Goal: Task Accomplishment & Management: Complete application form

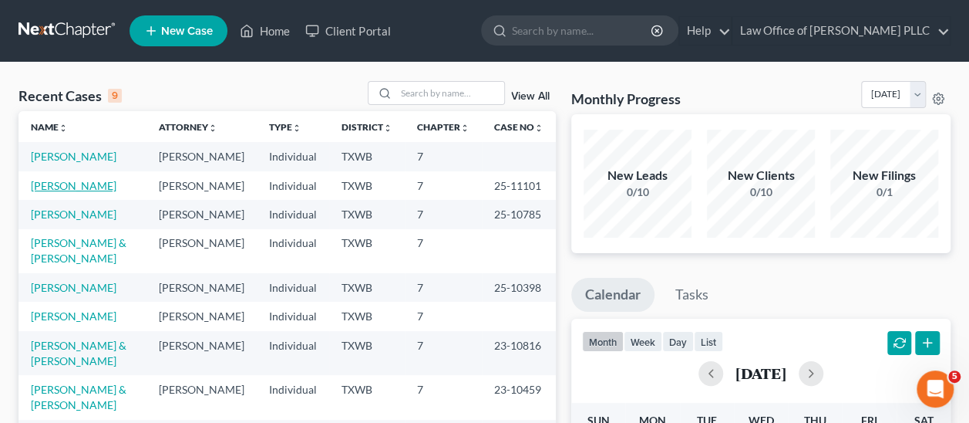
click at [73, 181] on link "[PERSON_NAME]" at bounding box center [74, 185] width 86 height 13
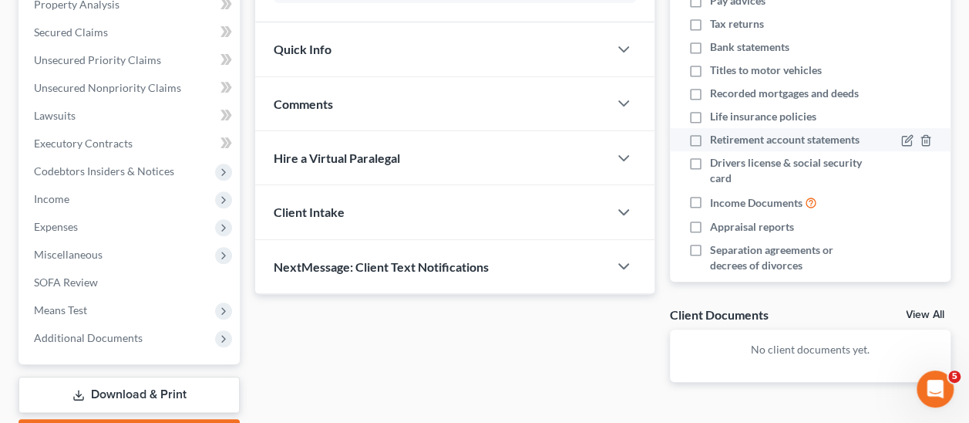
scroll to position [154, 0]
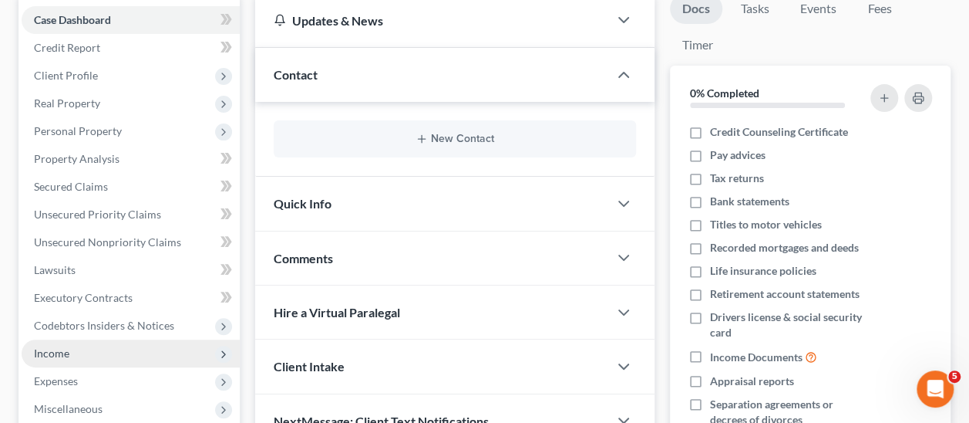
click at [54, 352] on span "Income" at bounding box center [51, 352] width 35 height 13
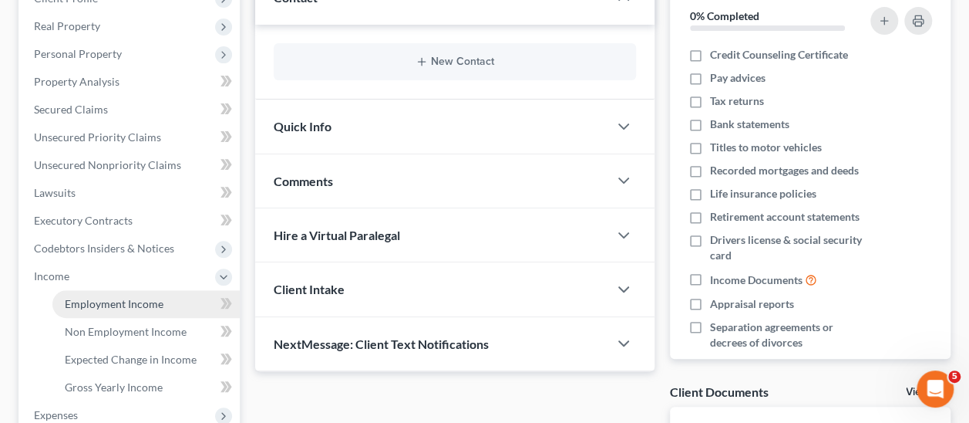
click at [121, 302] on span "Employment Income" at bounding box center [114, 303] width 99 height 13
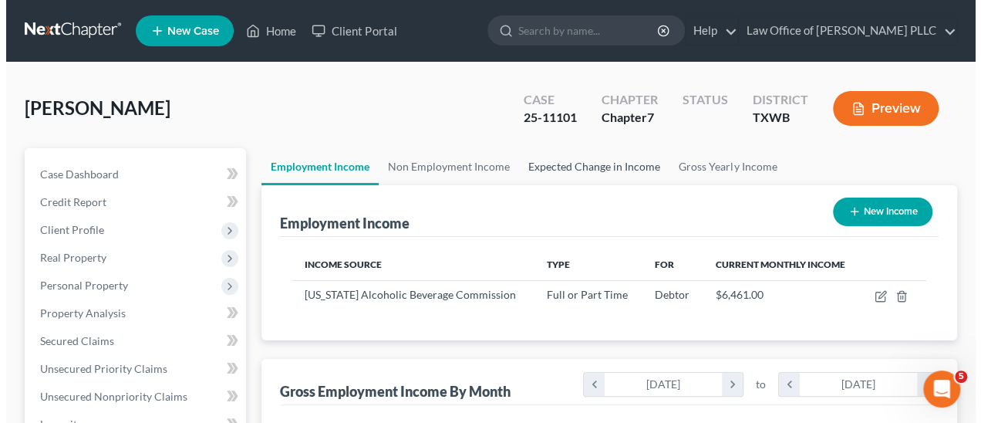
scroll to position [274, 387]
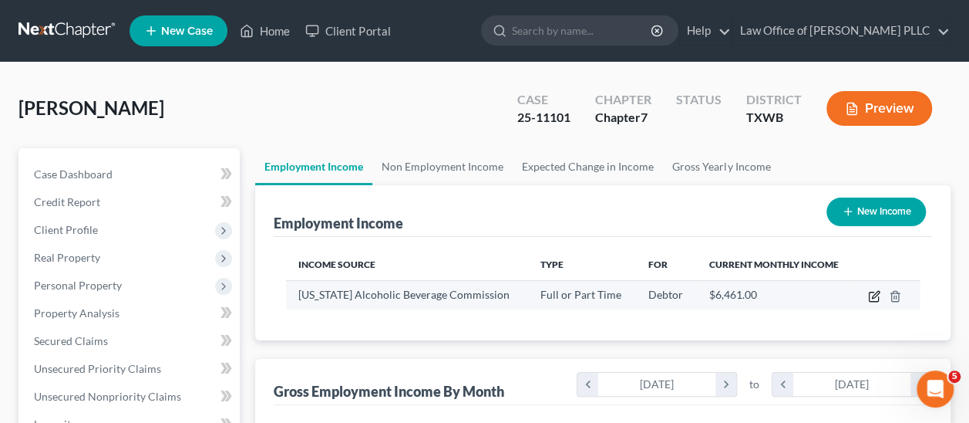
click at [873, 294] on icon "button" at bounding box center [874, 296] width 12 height 12
select select "0"
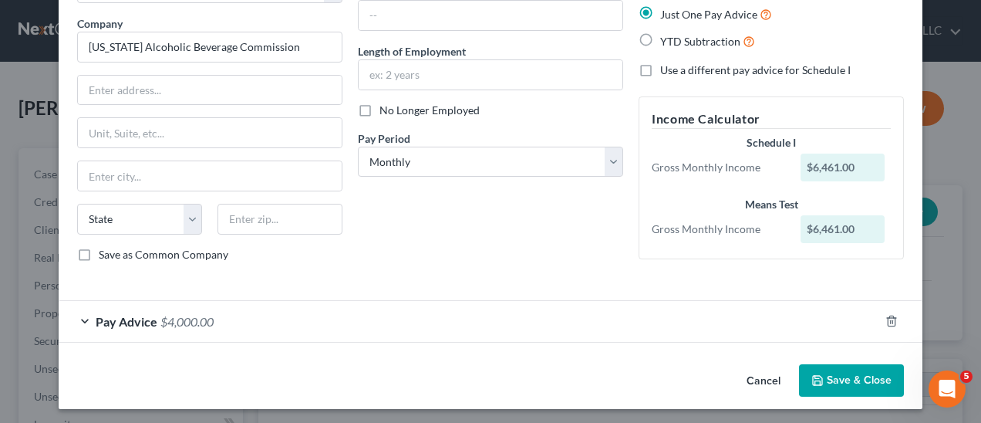
scroll to position [116, 0]
click at [78, 316] on div "Pay Advice $4,000.00" at bounding box center [469, 320] width 820 height 41
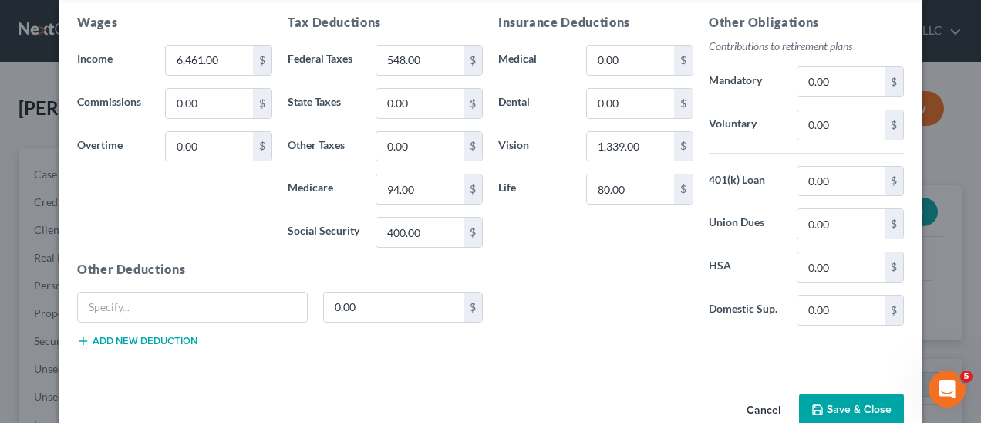
scroll to position [386, 0]
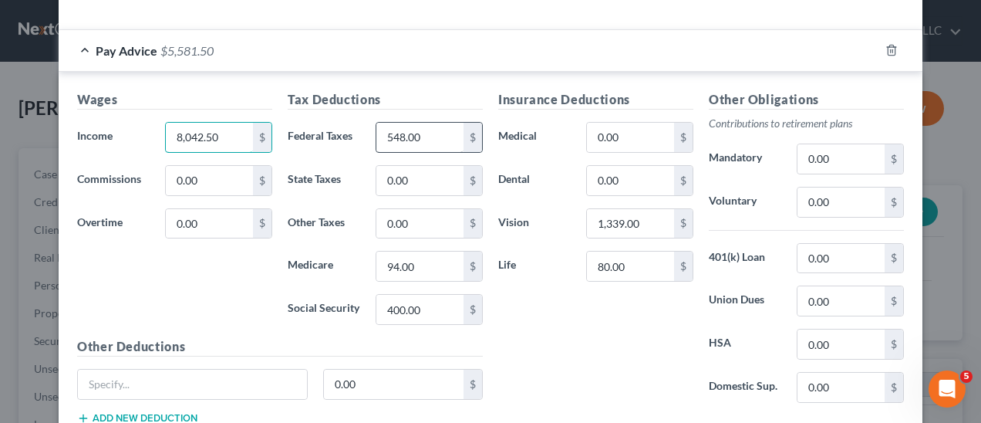
type input "8,042.50"
click at [387, 132] on input "548.00" at bounding box center [419, 137] width 87 height 29
click at [433, 130] on input "548.00" at bounding box center [419, 137] width 87 height 29
drag, startPoint x: 434, startPoint y: 130, endPoint x: 369, endPoint y: 129, distance: 65.6
click at [376, 129] on div "548.00 $" at bounding box center [429, 137] width 107 height 31
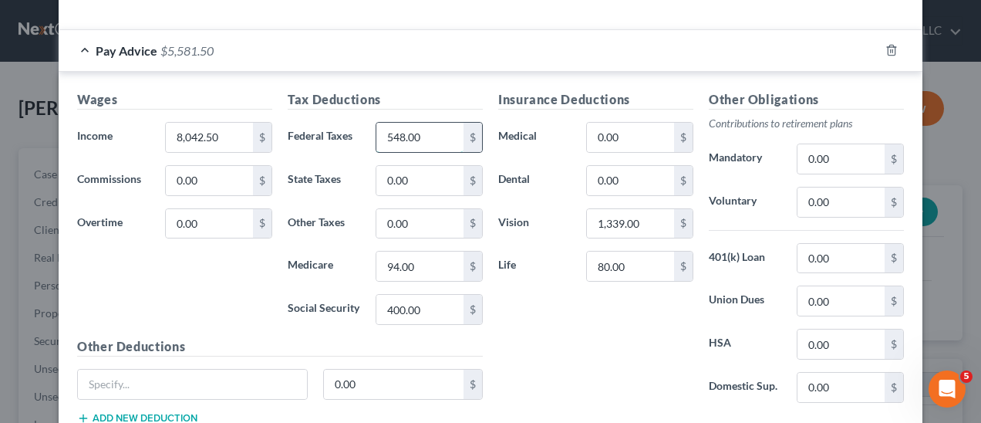
click at [439, 133] on input "548.00" at bounding box center [419, 137] width 87 height 29
drag, startPoint x: 443, startPoint y: 134, endPoint x: 359, endPoint y: 130, distance: 84.1
click at [359, 130] on div "Federal Taxes 548.00 $" at bounding box center [385, 137] width 210 height 31
type input "668.17"
type input "476.33"
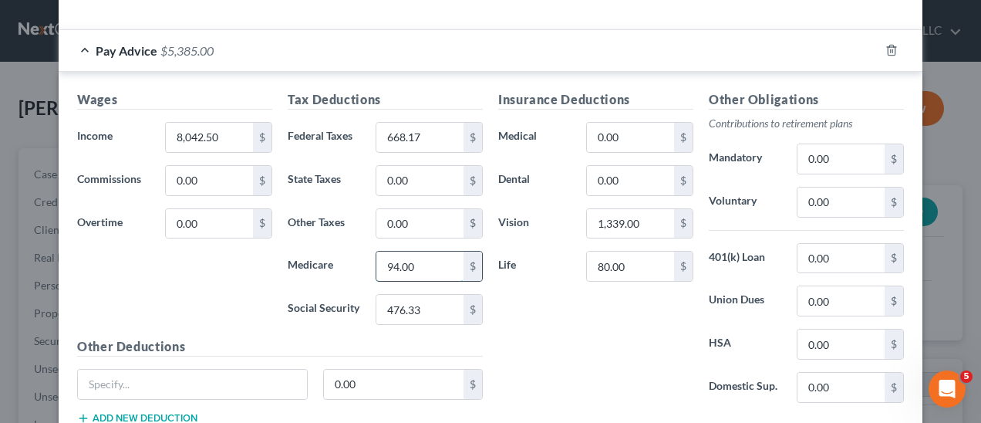
click at [432, 258] on input "94.00" at bounding box center [419, 265] width 87 height 29
type input "111.40"
click at [618, 133] on input "0.00" at bounding box center [630, 137] width 87 height 29
type input "358"
click at [630, 170] on input "0.00" at bounding box center [630, 180] width 87 height 29
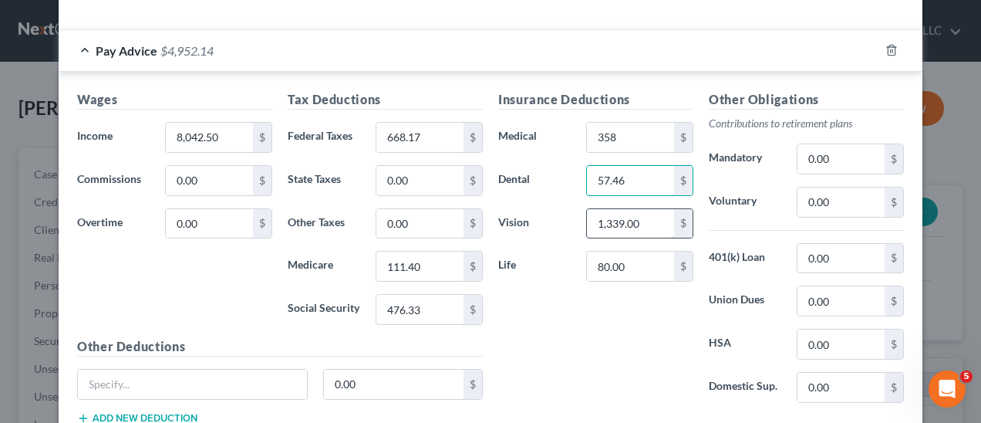
type input "57.46"
click at [653, 210] on input "1,339.00" at bounding box center [630, 223] width 87 height 29
type input "9.22"
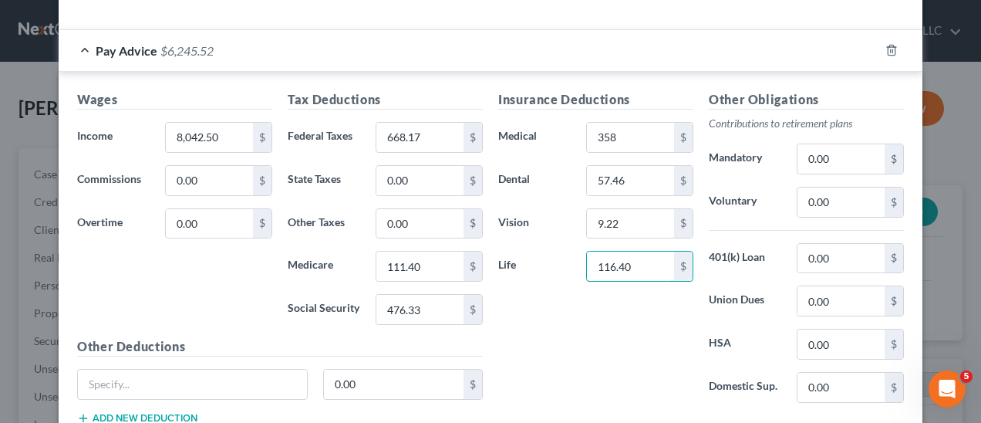
type input "116.40"
click at [618, 338] on div "Insurance Deductions Medical 358 $ Dental 57.46 $ Vision 9.22 $ Life 116.40 $" at bounding box center [595, 252] width 210 height 325
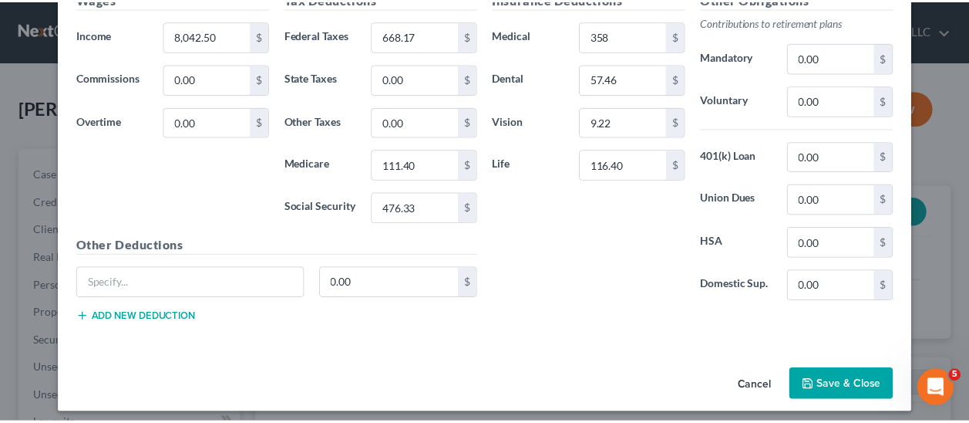
scroll to position [489, 0]
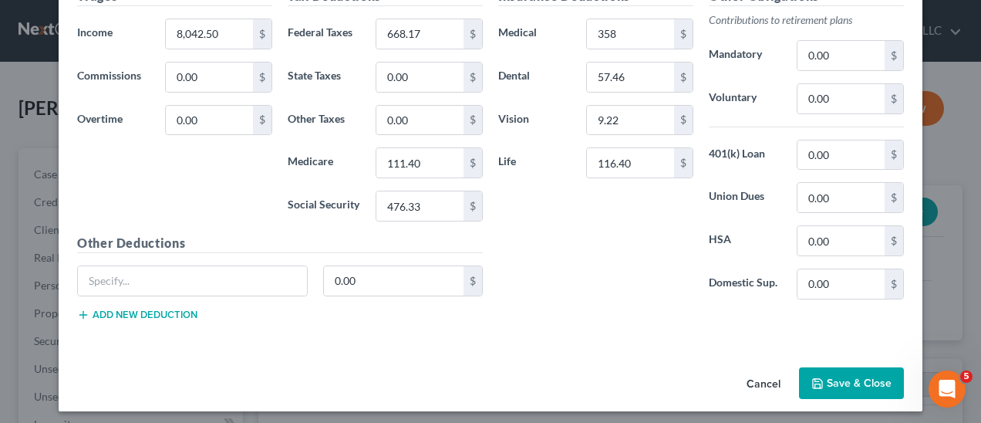
click at [850, 367] on button "Save & Close" at bounding box center [851, 383] width 105 height 32
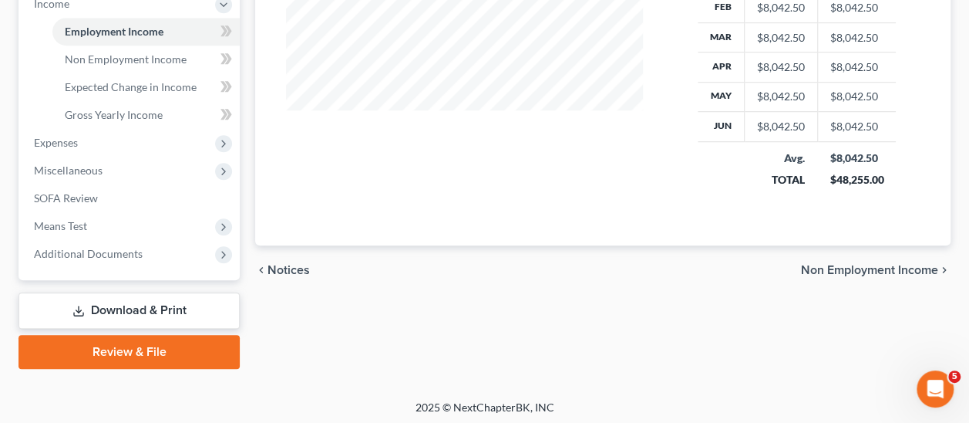
scroll to position [506, 0]
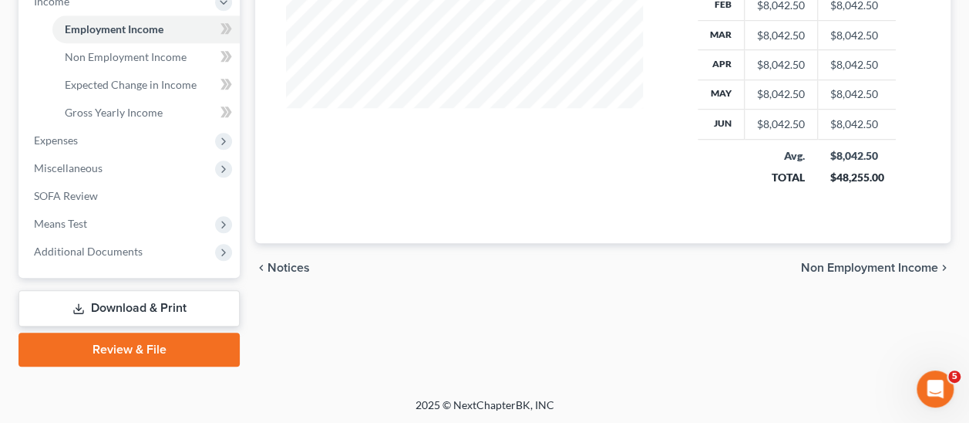
click at [857, 265] on span "Non Employment Income" at bounding box center [869, 267] width 137 height 12
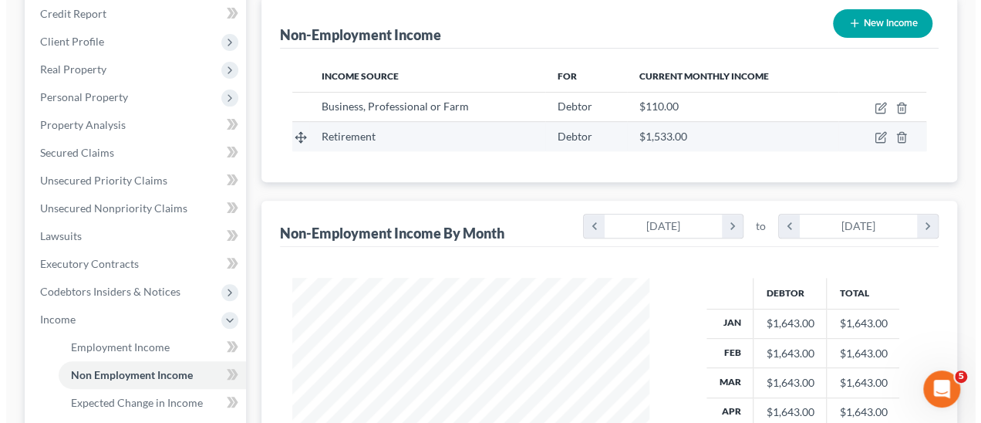
scroll to position [77, 0]
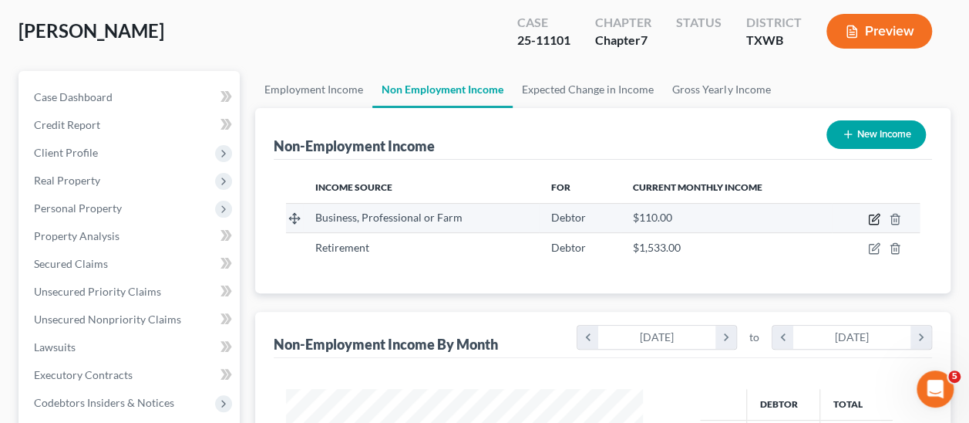
click at [871, 215] on icon "button" at bounding box center [874, 219] width 12 height 12
select select "10"
select select "0"
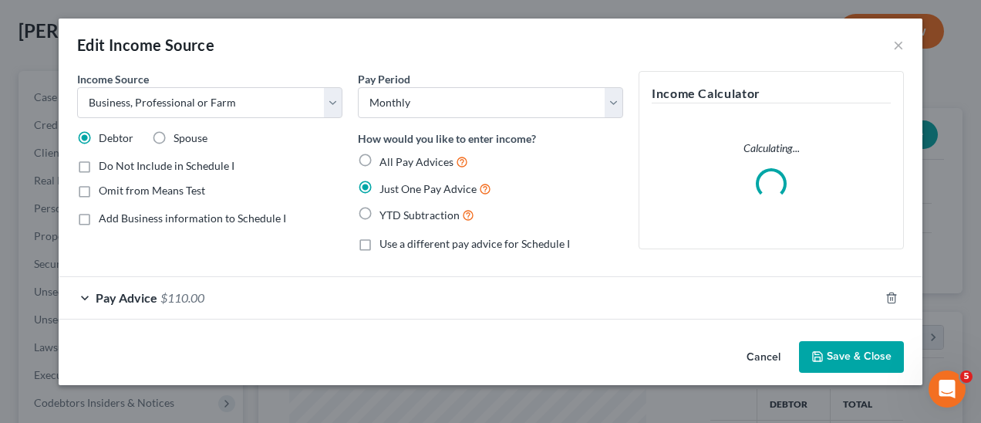
scroll to position [274, 392]
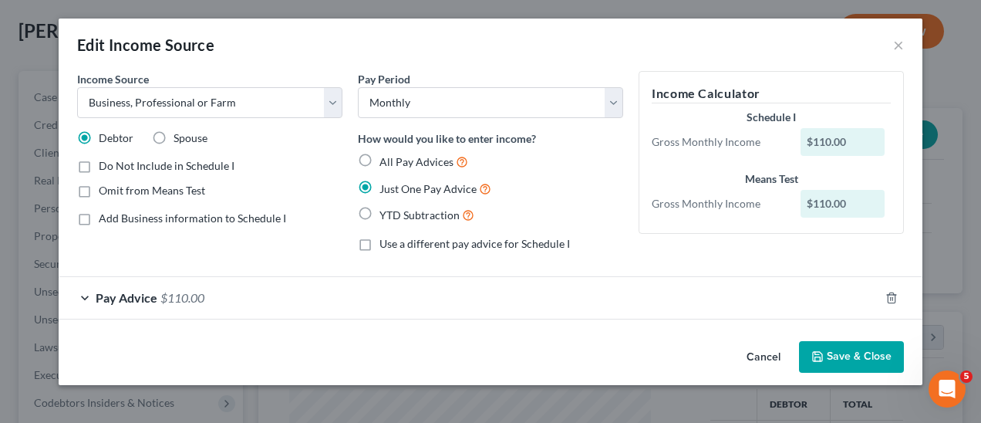
click at [89, 292] on div "Pay Advice $110.00" at bounding box center [469, 297] width 820 height 41
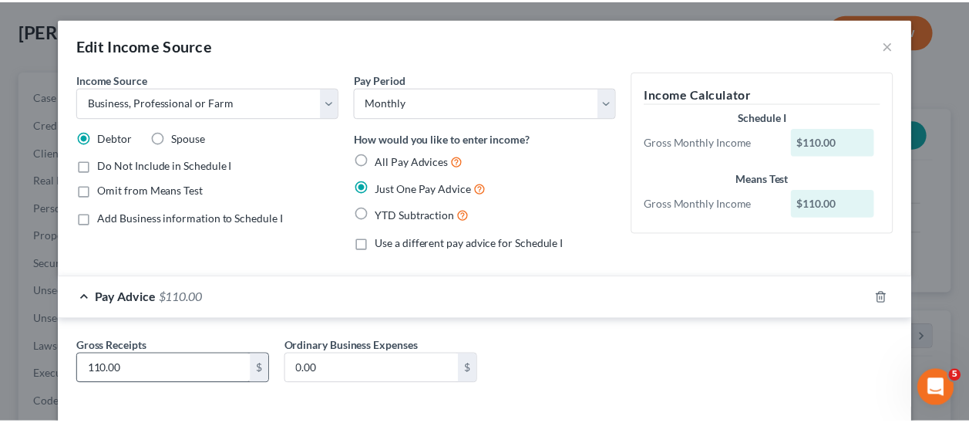
scroll to position [69, 0]
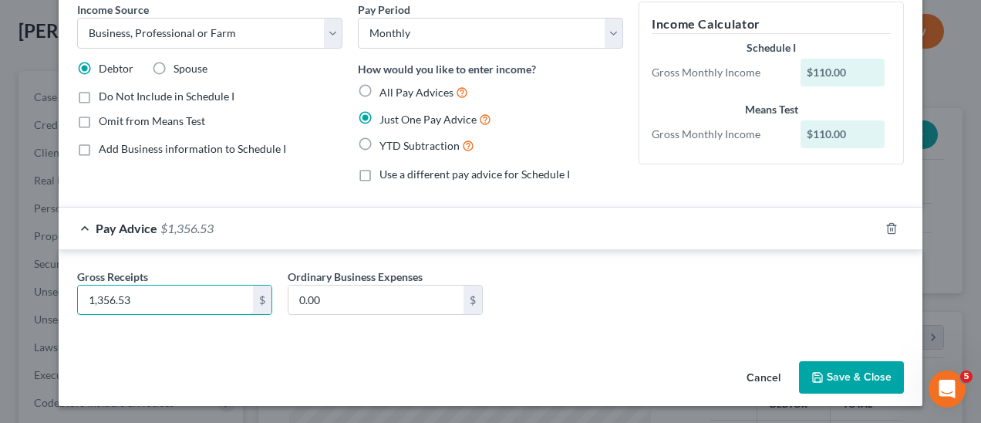
type input "1,356.53"
click at [850, 372] on button "Save & Close" at bounding box center [851, 377] width 105 height 32
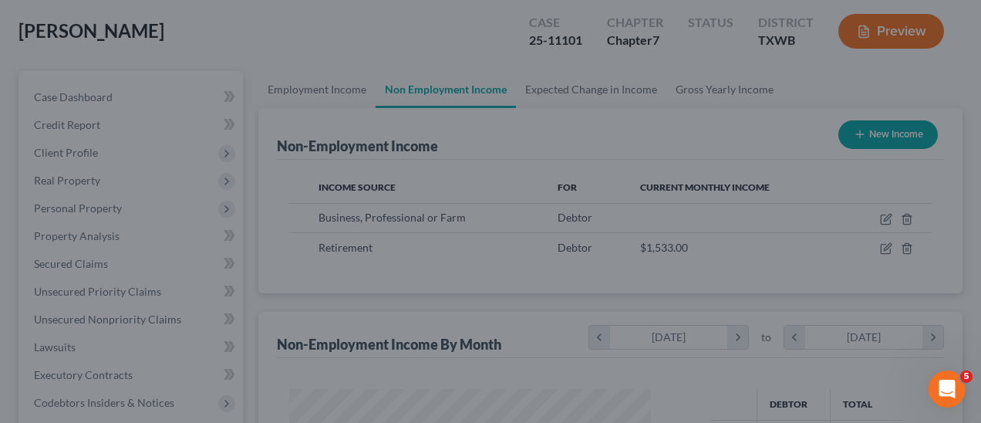
scroll to position [770775, 770662]
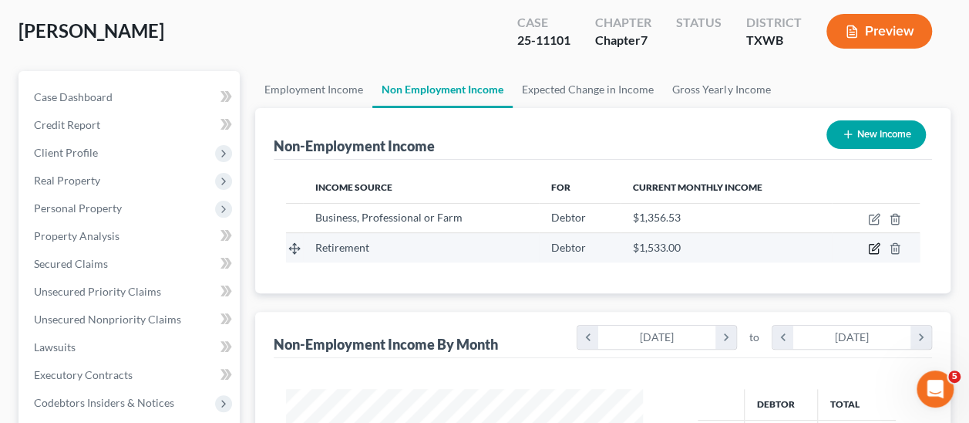
click at [873, 250] on icon "button" at bounding box center [874, 248] width 12 height 12
select select "3"
select select "0"
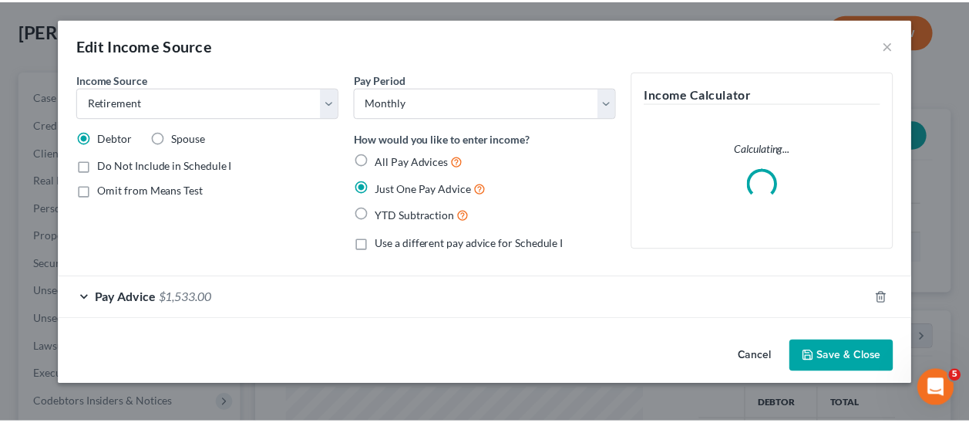
scroll to position [274, 392]
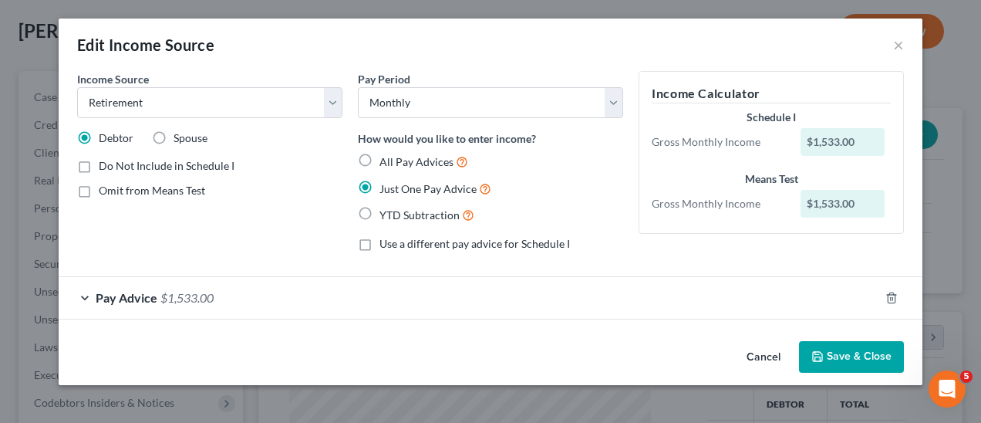
click at [766, 355] on button "Cancel" at bounding box center [763, 357] width 59 height 31
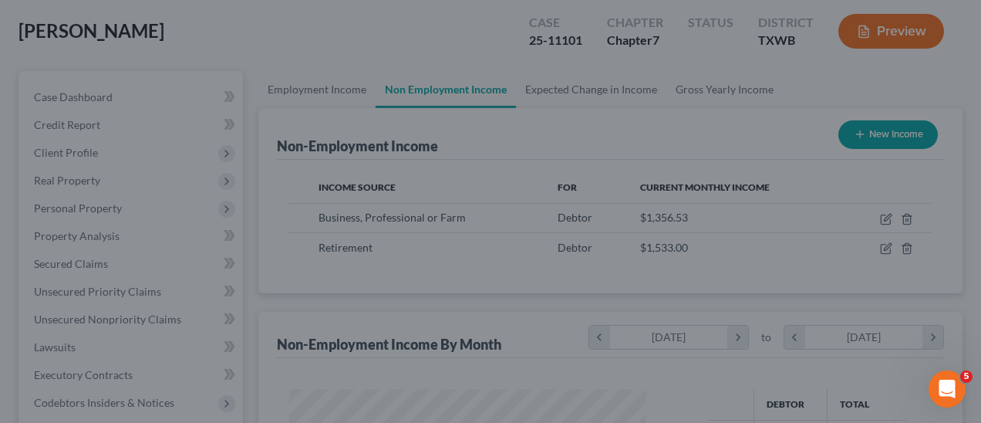
scroll to position [770775, 770662]
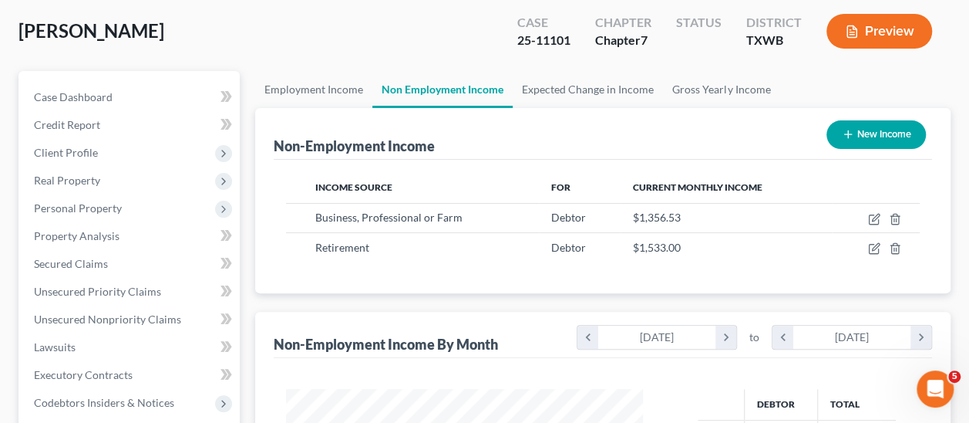
click at [881, 130] on button "New Income" at bounding box center [876, 134] width 99 height 29
select select "0"
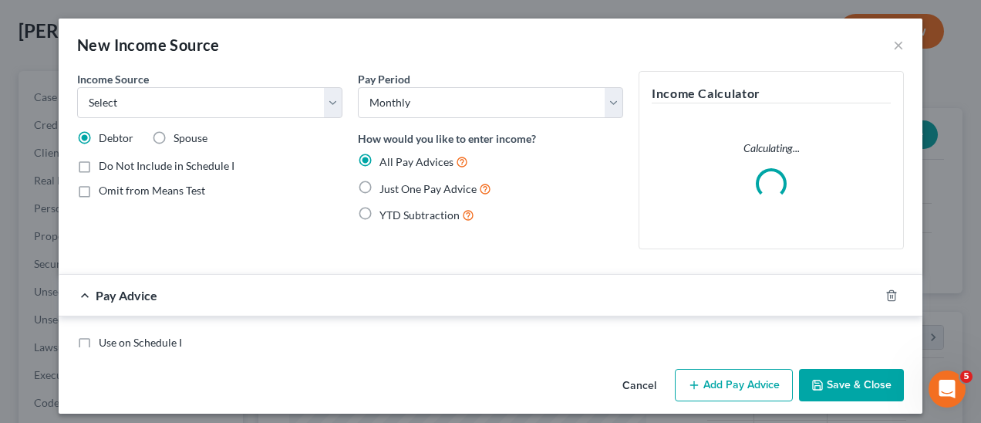
scroll to position [274, 392]
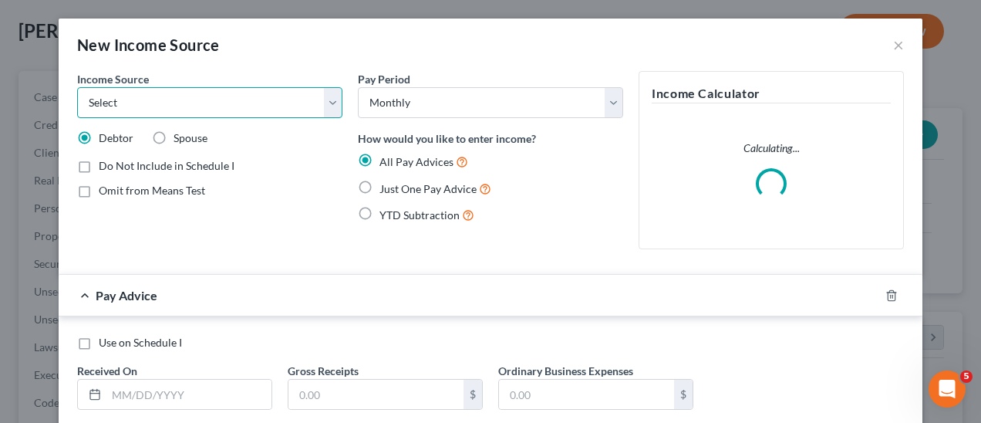
click at [330, 108] on select "Select Unemployment Disability (from employer) Pension Retirement Social Securi…" at bounding box center [209, 102] width 265 height 31
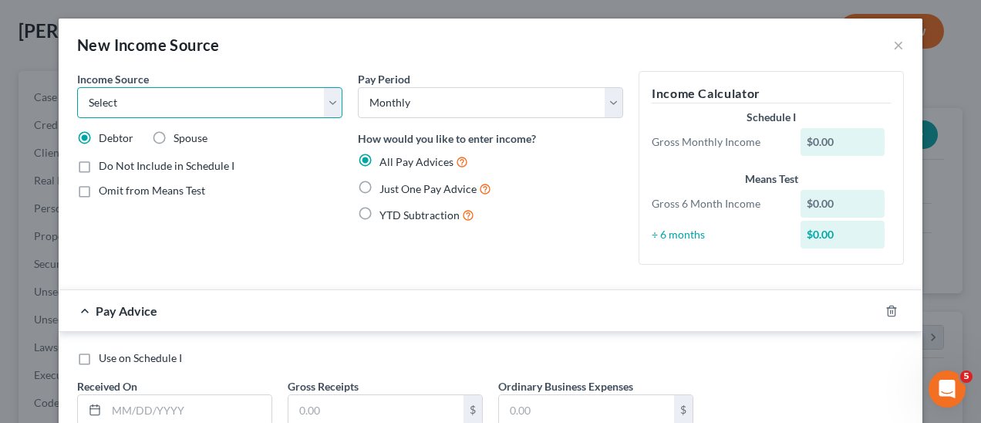
select select "3"
click at [77, 87] on select "Select Unemployment Disability (from employer) Pension Retirement Social Securi…" at bounding box center [209, 102] width 265 height 31
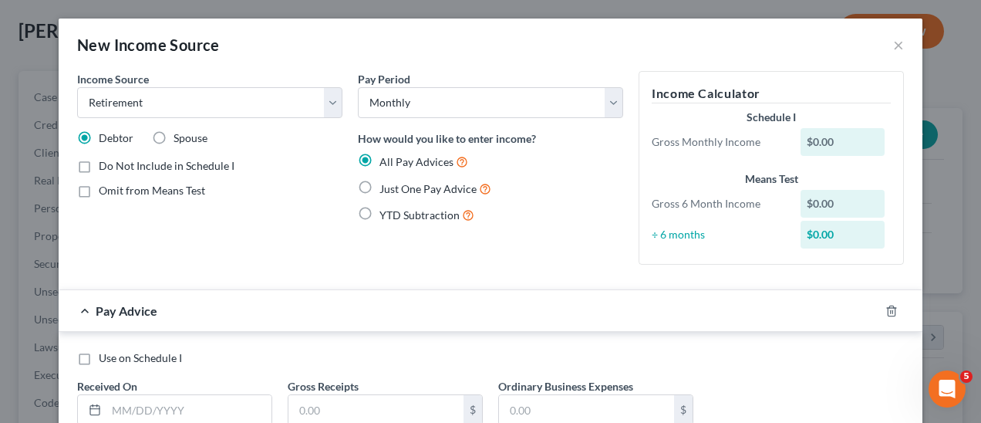
click at [173, 132] on label "Spouse" at bounding box center [190, 137] width 34 height 15
click at [180, 132] on input "Spouse" at bounding box center [185, 135] width 10 height 10
radio input "true"
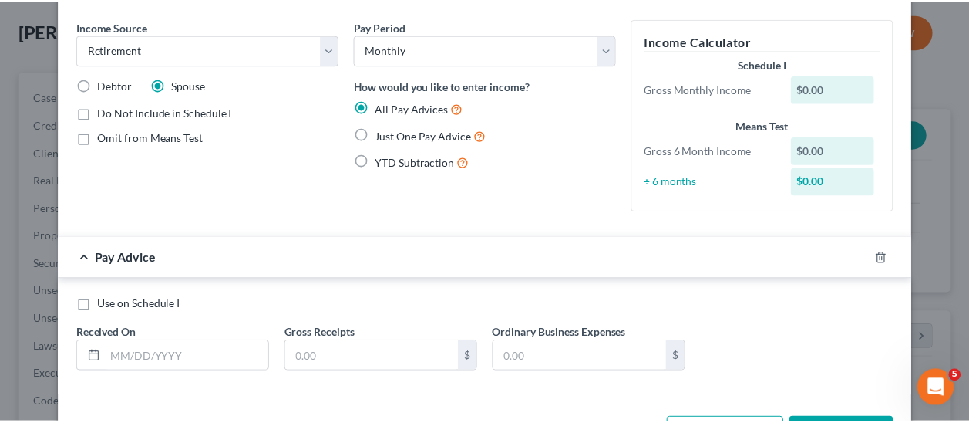
scroll to position [109, 0]
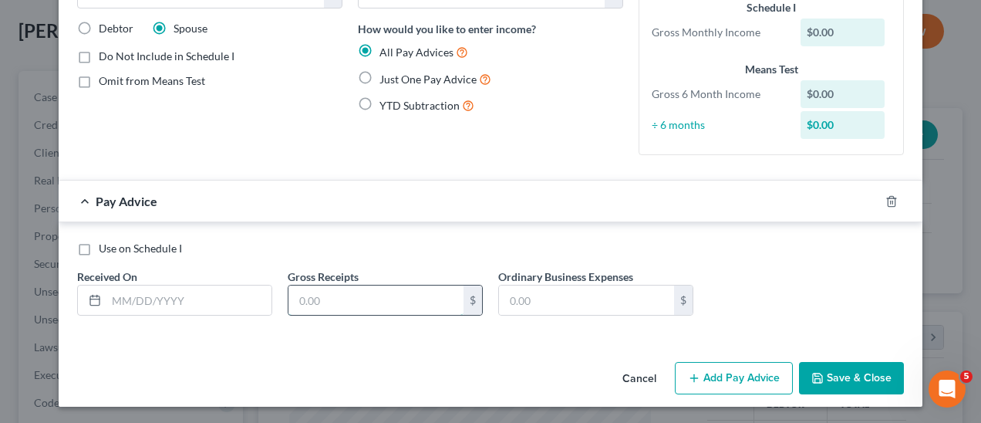
click at [381, 301] on input "text" at bounding box center [375, 299] width 175 height 29
type input "1,055.68"
click at [860, 375] on button "Save & Close" at bounding box center [851, 378] width 105 height 32
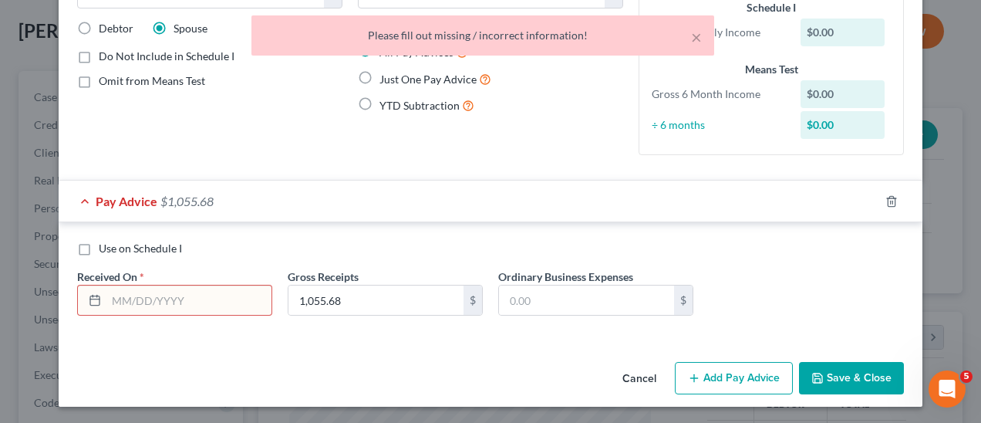
click at [114, 299] on input "text" at bounding box center [188, 299] width 165 height 29
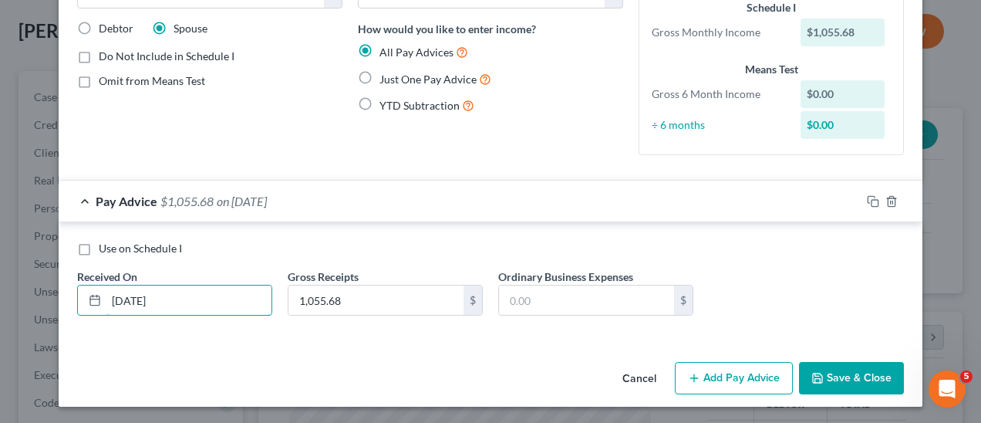
type input "[DATE]"
click at [857, 376] on button "Save & Close" at bounding box center [851, 378] width 105 height 32
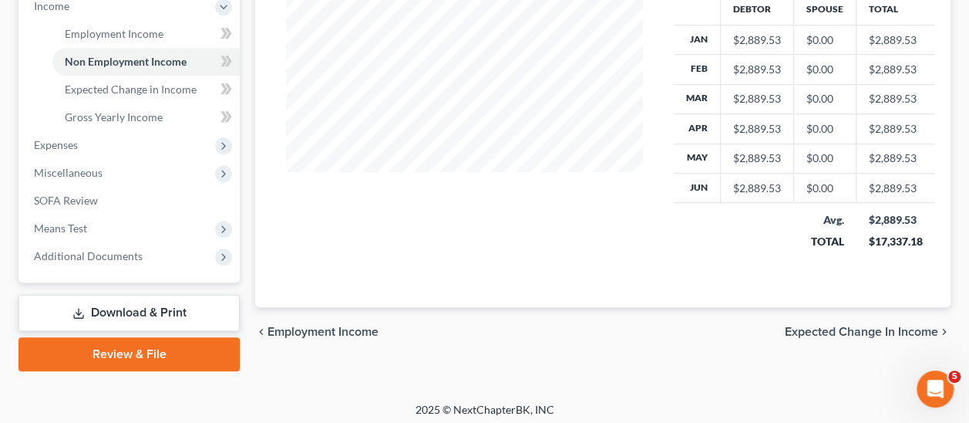
scroll to position [506, 0]
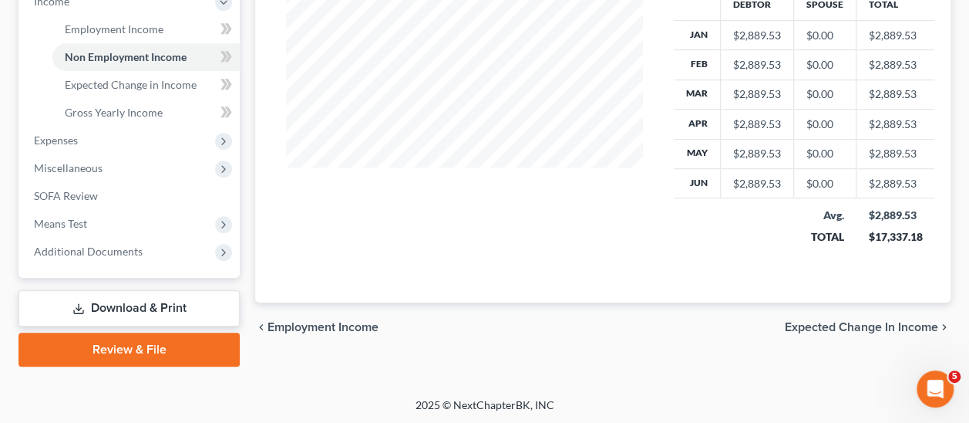
click at [914, 324] on span "Expected Change in Income" at bounding box center [861, 327] width 153 height 12
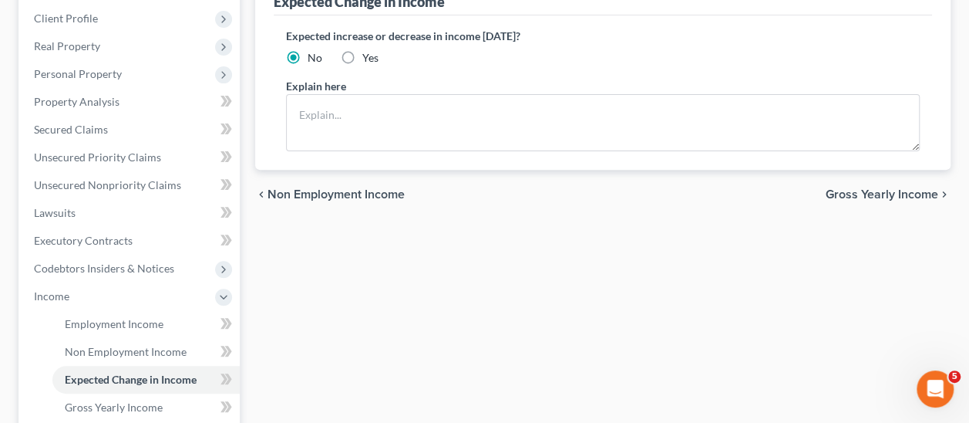
scroll to position [231, 0]
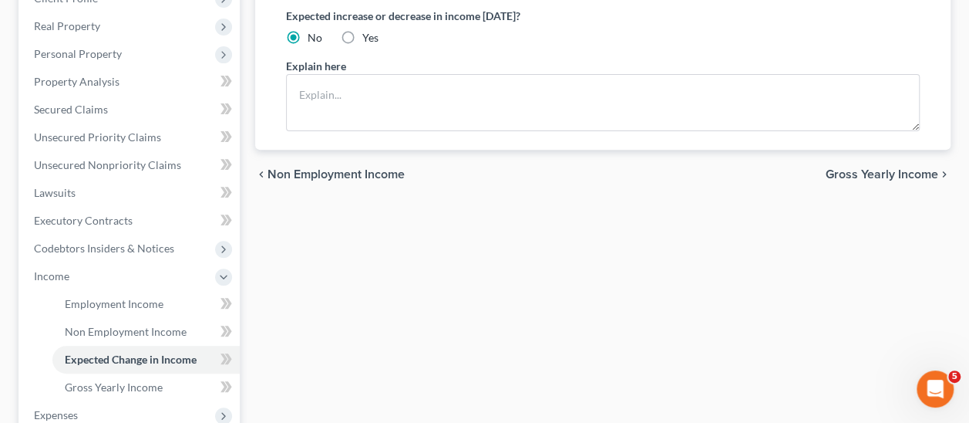
click at [885, 174] on span "Gross Yearly Income" at bounding box center [882, 174] width 113 height 12
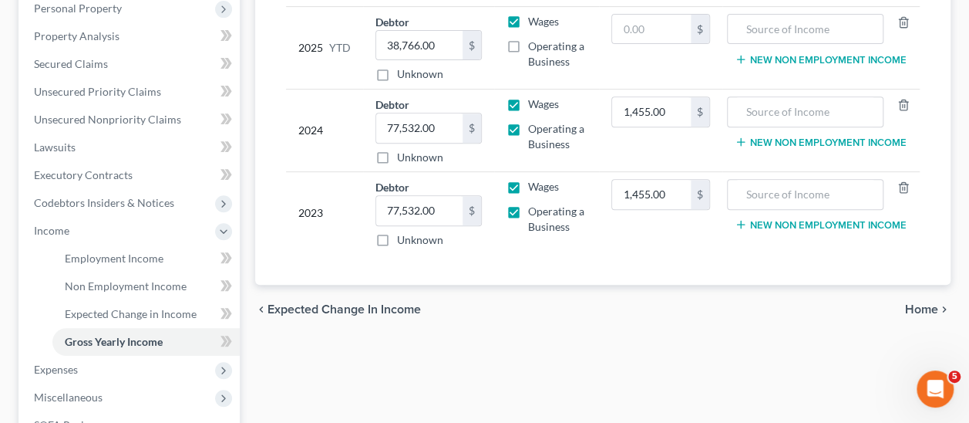
scroll to position [274, 0]
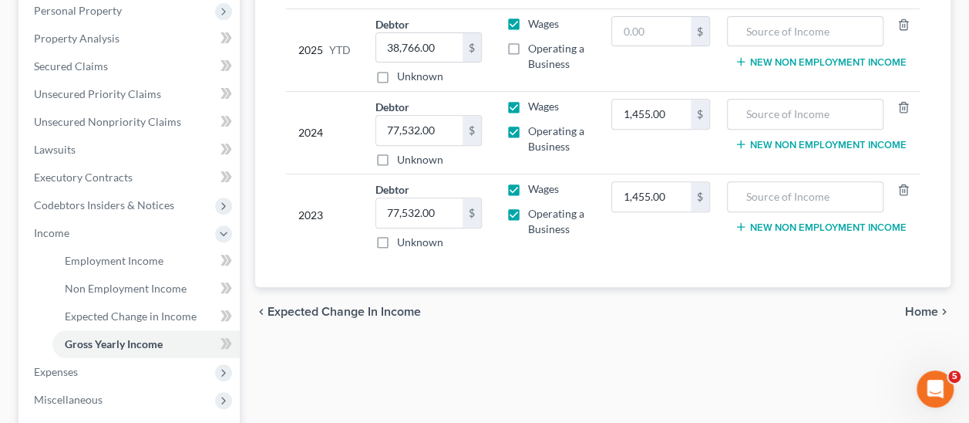
click at [924, 305] on span "Home" at bounding box center [921, 311] width 33 height 12
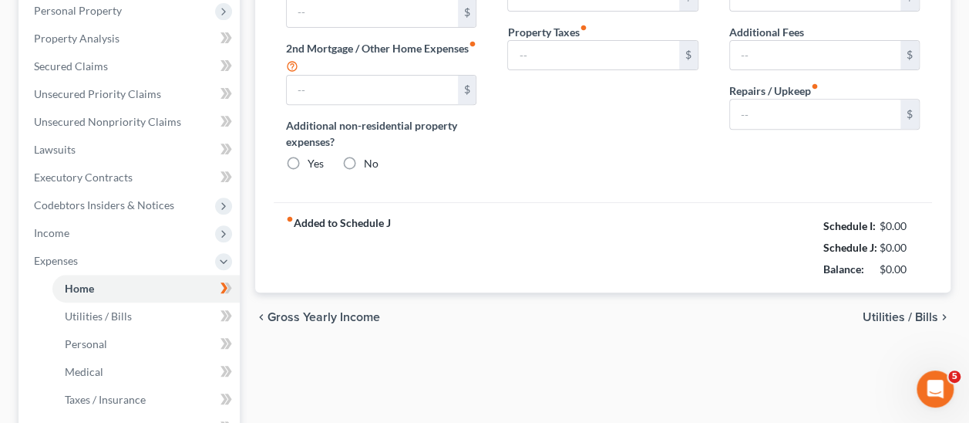
scroll to position [88, 0]
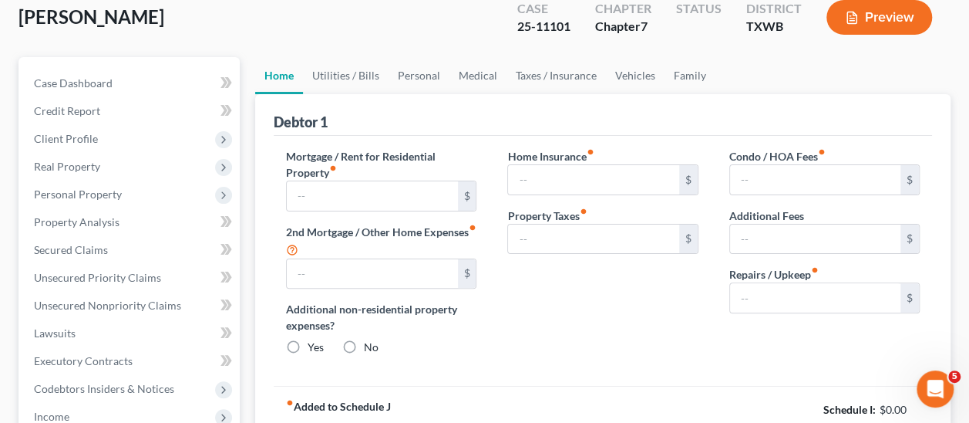
type input "2,083.00"
type input "1,600.00"
radio input "true"
type input "1,000.00"
type input "0.00"
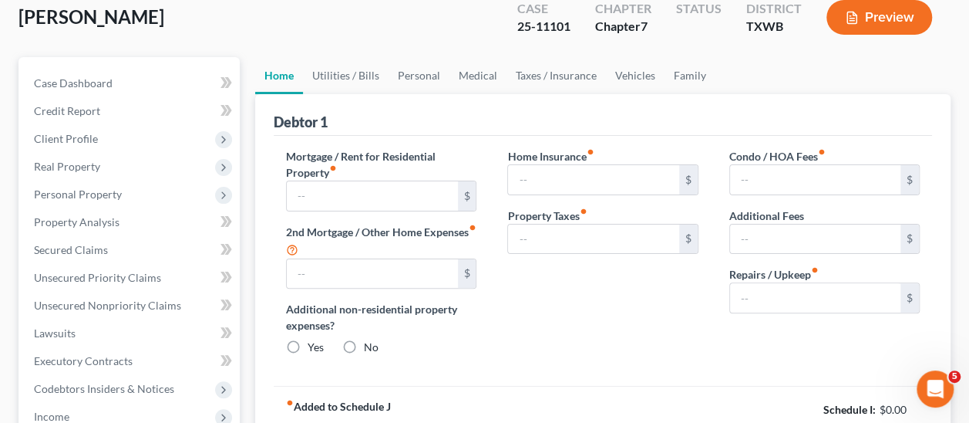
type input "10.00"
type input "0.00"
type input "360.00"
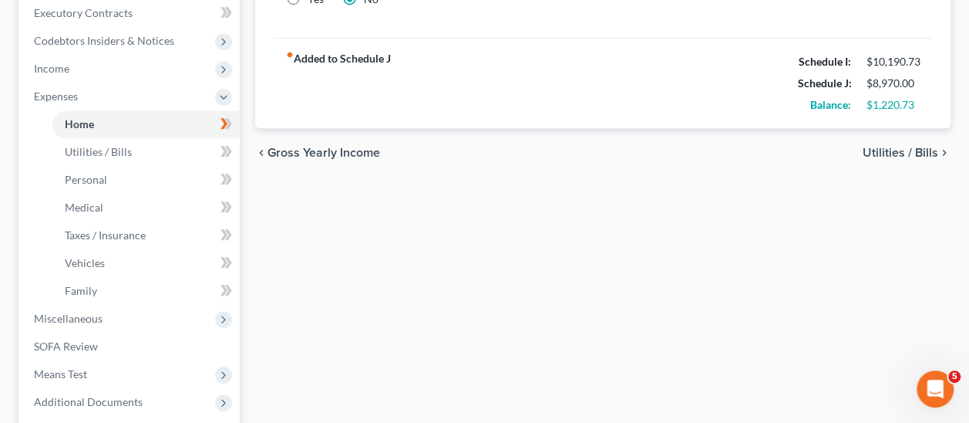
scroll to position [463, 0]
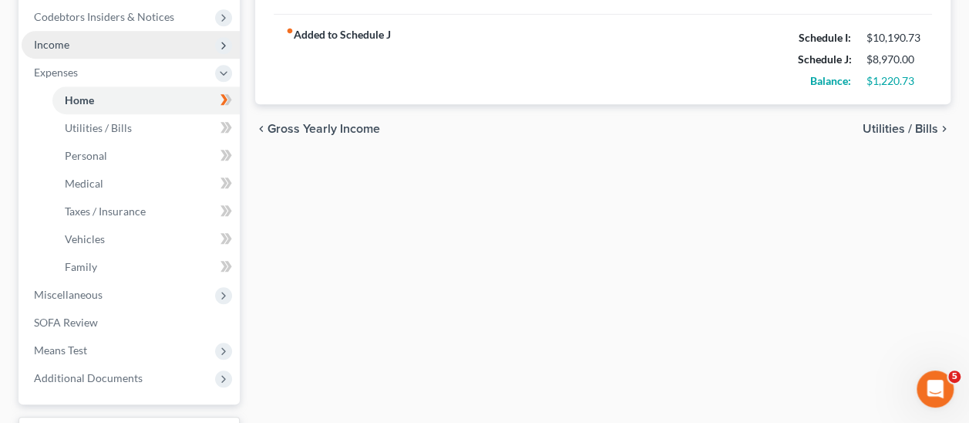
click at [51, 44] on span "Income" at bounding box center [51, 44] width 35 height 13
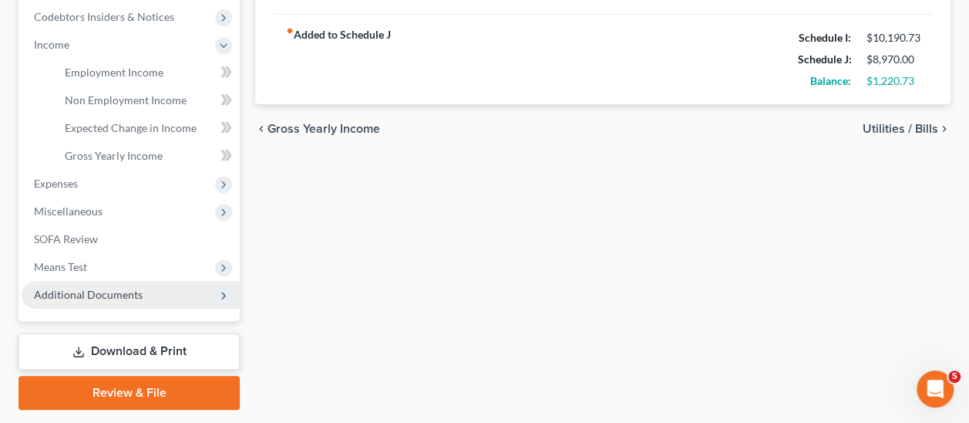
click at [123, 297] on span "Additional Documents" at bounding box center [88, 294] width 109 height 13
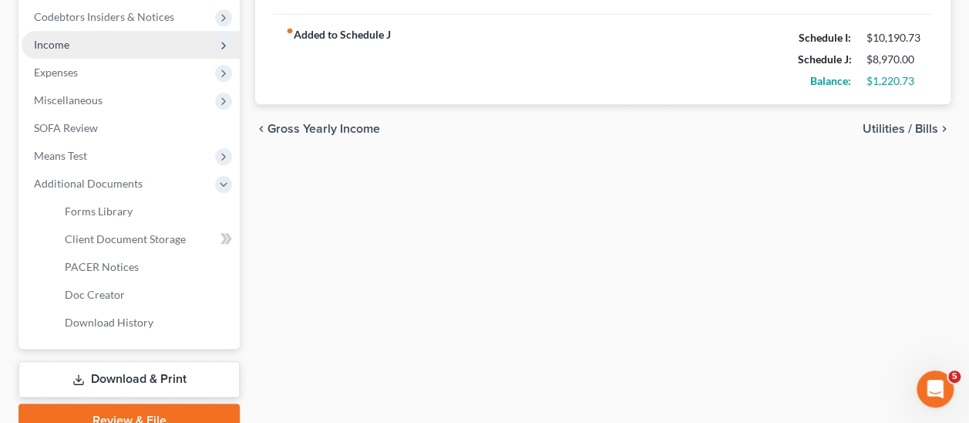
click at [56, 43] on span "Income" at bounding box center [51, 44] width 35 height 13
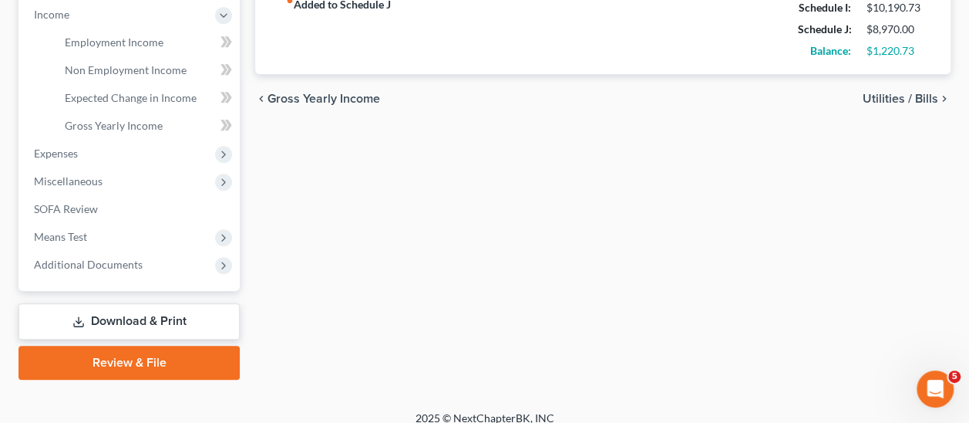
scroll to position [506, 0]
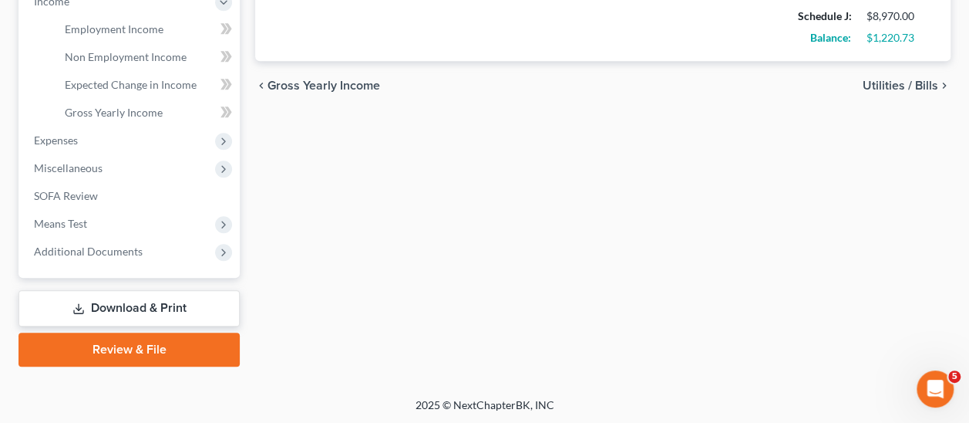
click at [127, 348] on link "Review & File" at bounding box center [129, 349] width 221 height 34
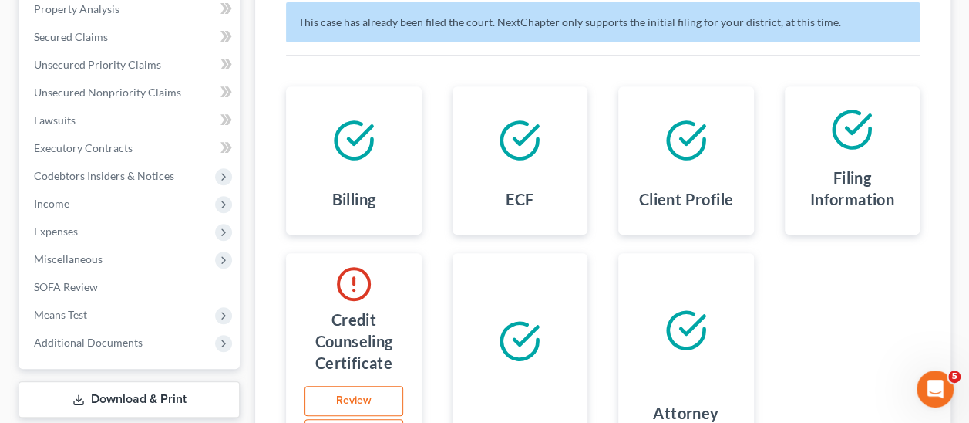
scroll to position [262, 0]
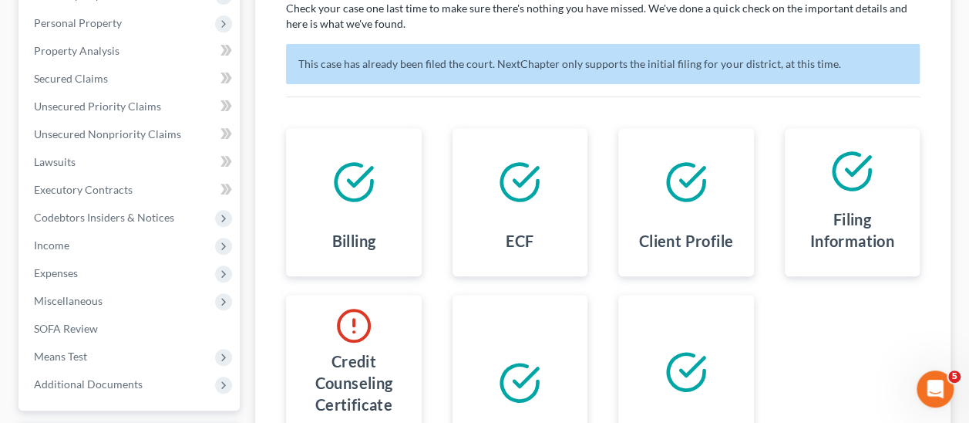
click at [376, 190] on div at bounding box center [353, 181] width 110 height 83
click at [470, 206] on div at bounding box center [520, 181] width 110 height 83
click at [638, 214] on div at bounding box center [686, 181] width 110 height 83
click at [820, 213] on h4 "Filing Information" at bounding box center [852, 229] width 110 height 43
click at [722, 335] on div at bounding box center [686, 372] width 110 height 130
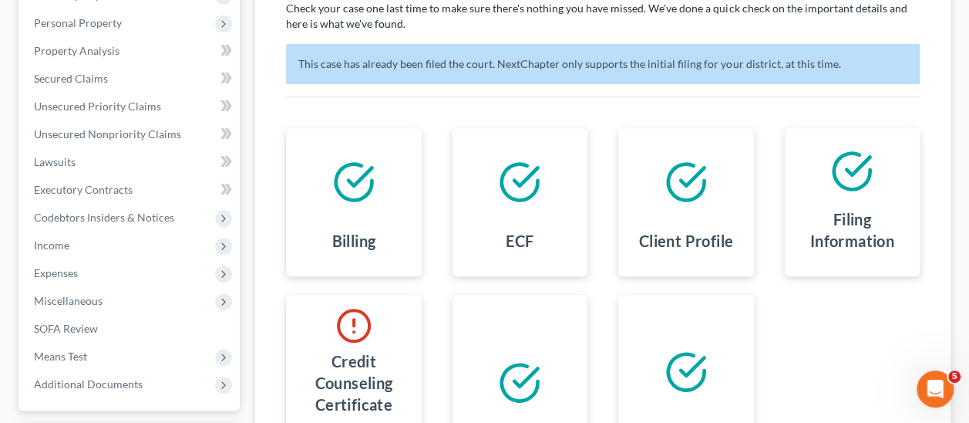
click at [547, 334] on div at bounding box center [520, 383] width 110 height 152
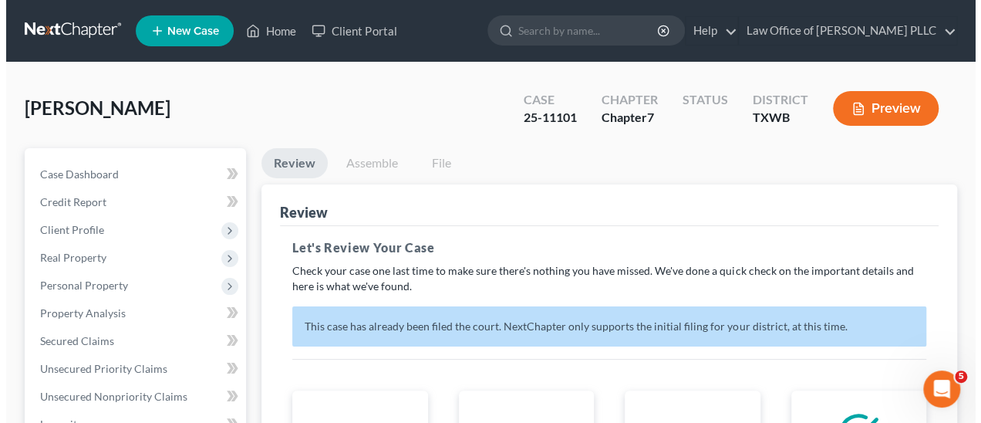
scroll to position [77, 0]
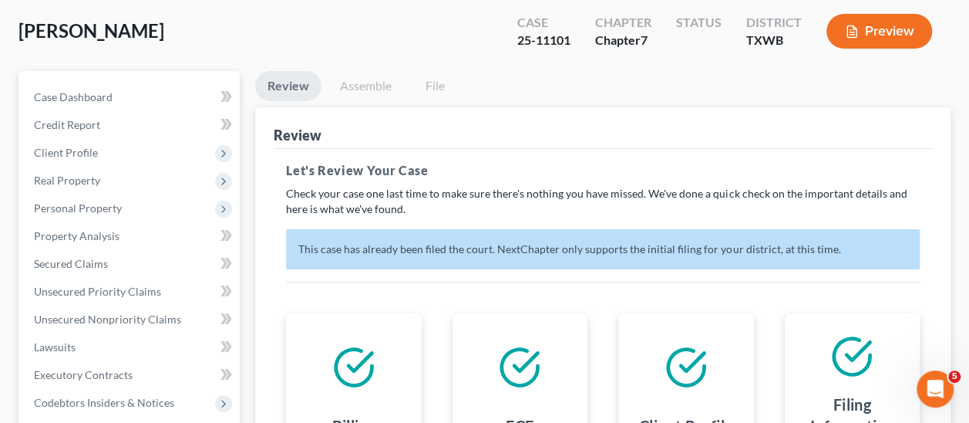
click at [876, 25] on button "Preview" at bounding box center [880, 31] width 106 height 35
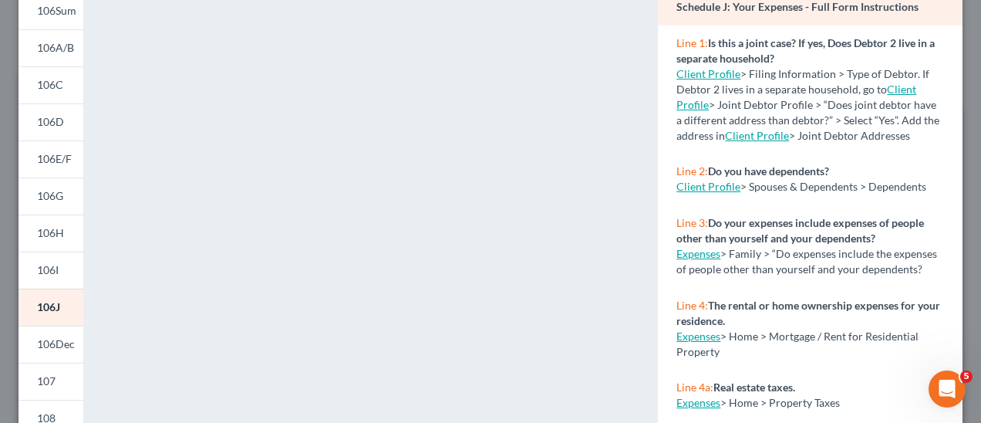
scroll to position [154, 0]
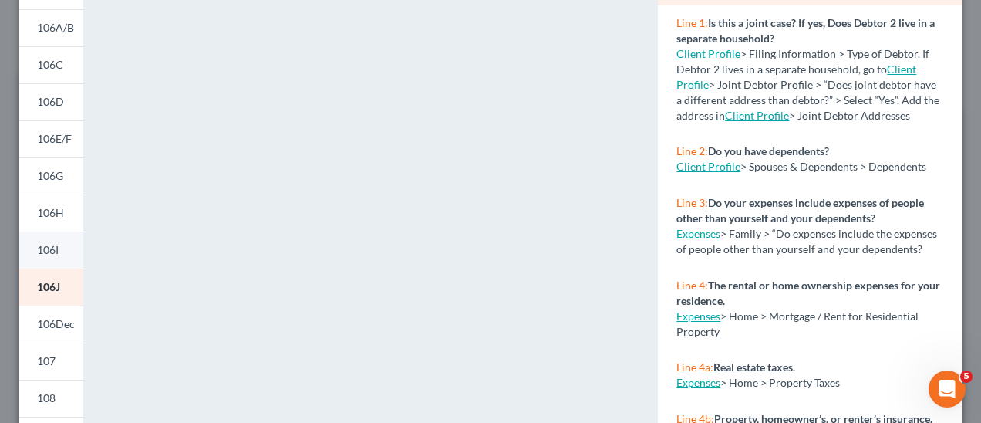
click at [58, 248] on span "106I" at bounding box center [48, 249] width 22 height 13
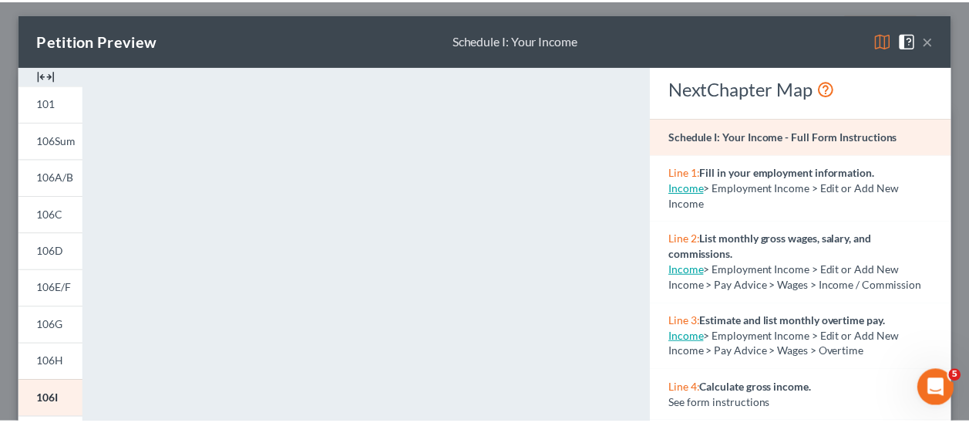
scroll to position [0, 0]
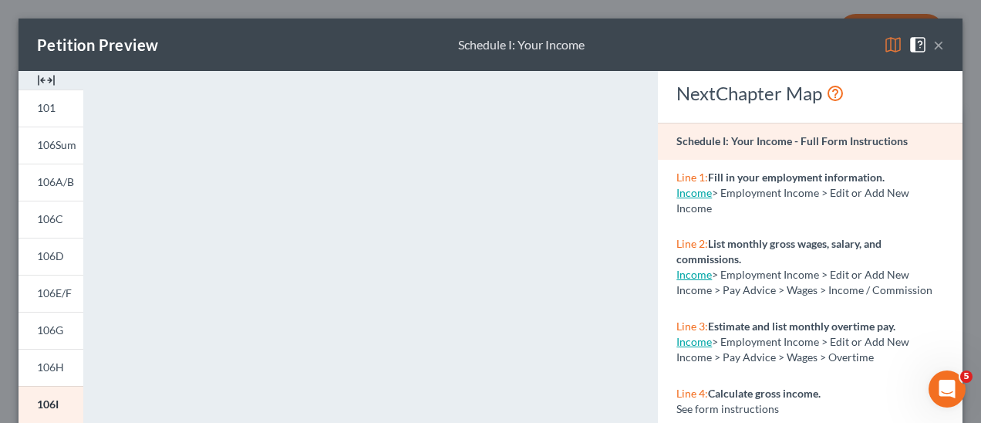
click at [933, 45] on button "×" at bounding box center [938, 44] width 11 height 19
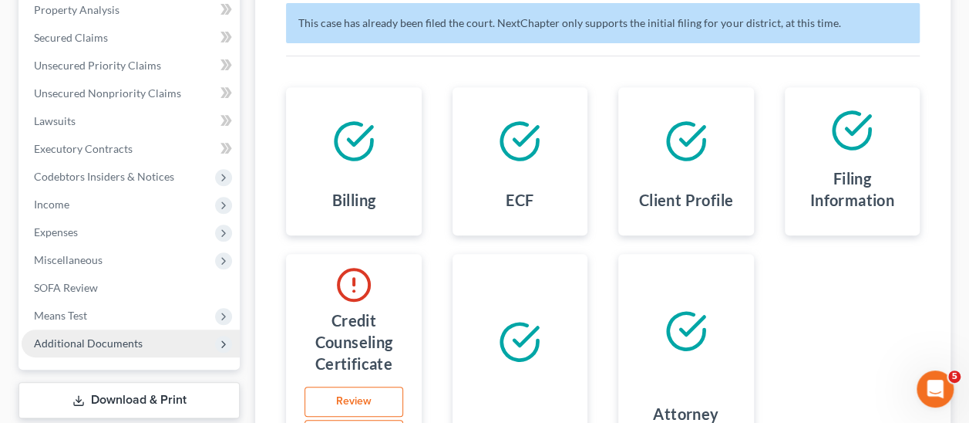
scroll to position [308, 0]
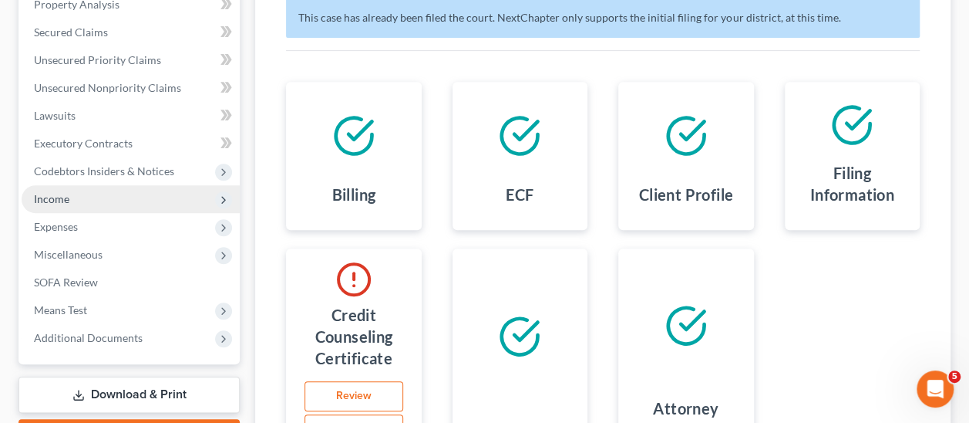
click at [45, 198] on span "Income" at bounding box center [51, 198] width 35 height 13
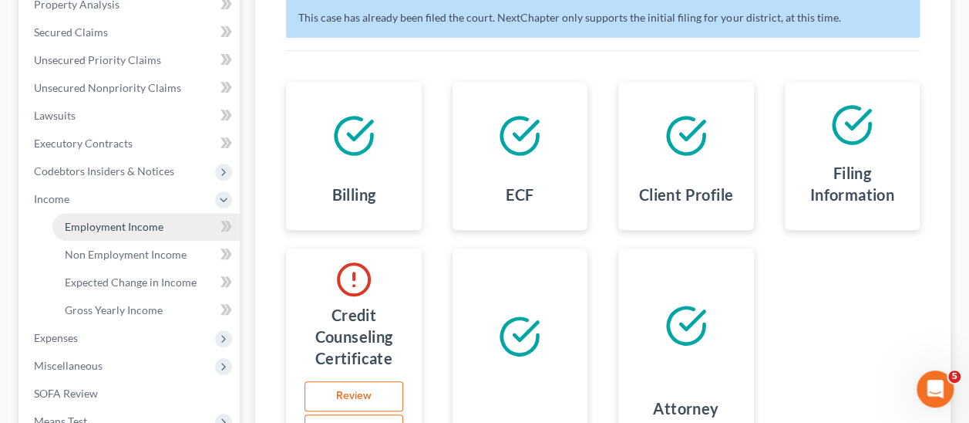
click at [118, 220] on span "Employment Income" at bounding box center [114, 226] width 99 height 13
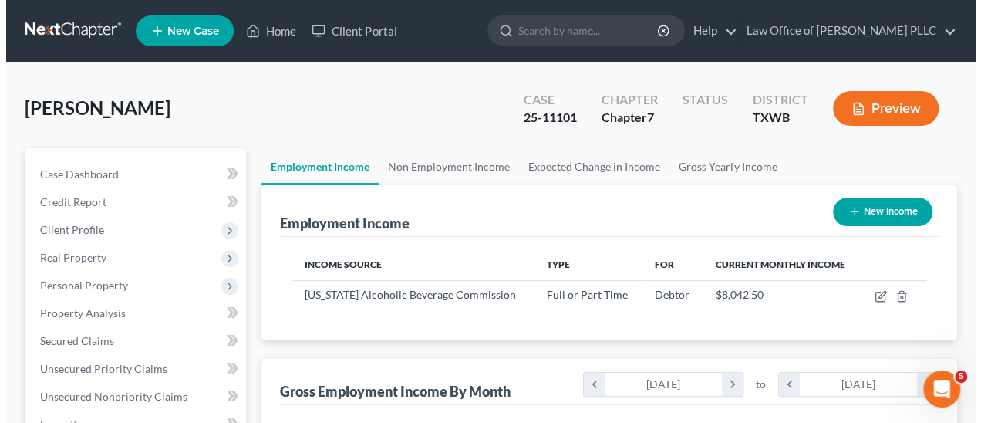
scroll to position [274, 387]
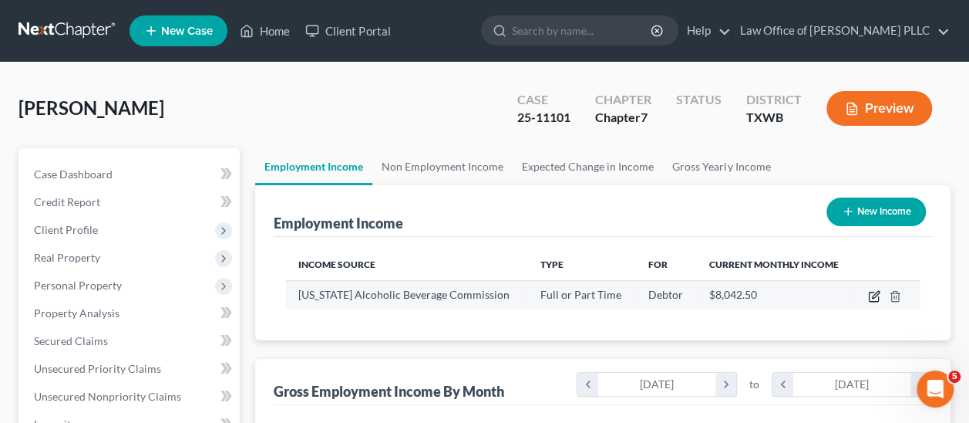
click at [871, 298] on icon "button" at bounding box center [874, 296] width 12 height 12
select select "0"
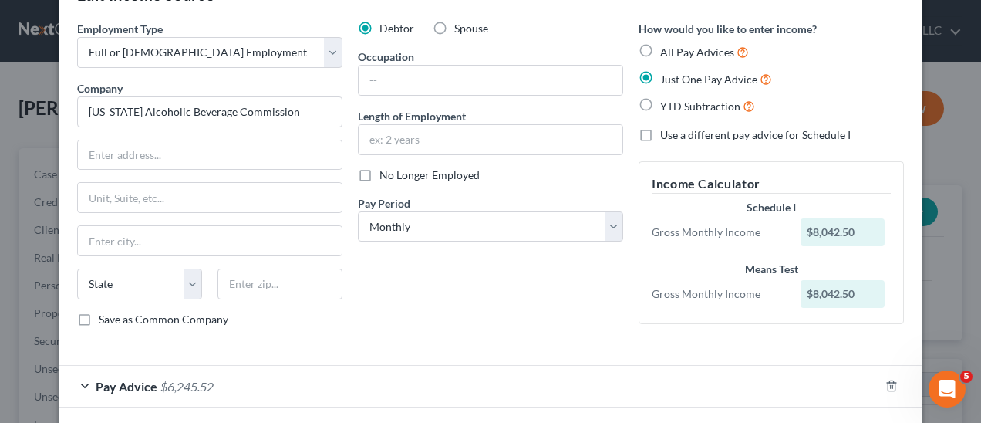
scroll to position [116, 0]
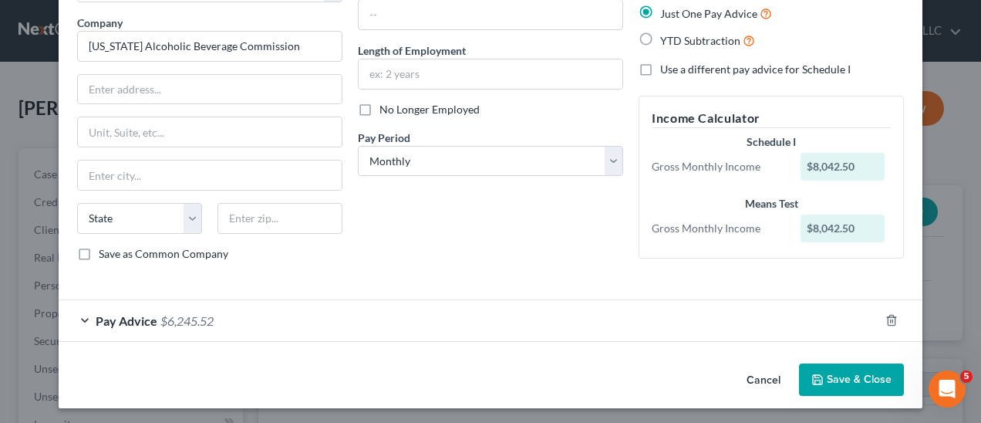
click at [79, 316] on div "Pay Advice $6,245.52" at bounding box center [469, 320] width 820 height 41
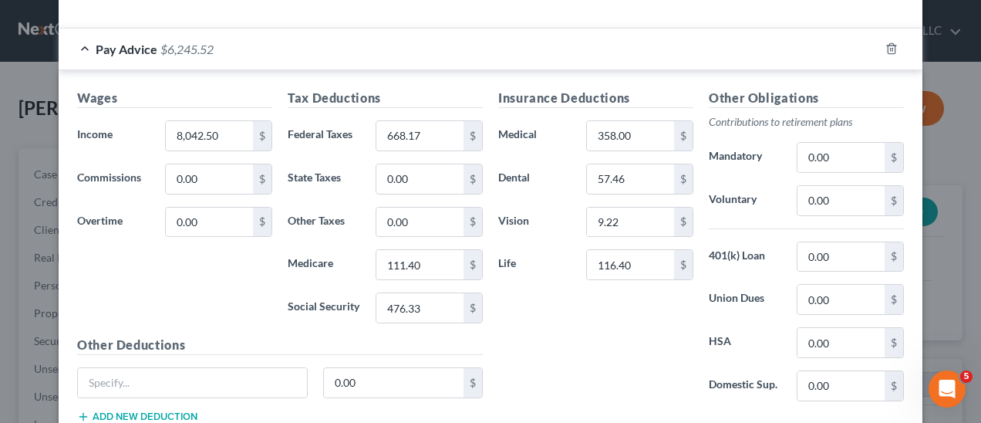
scroll to position [424, 0]
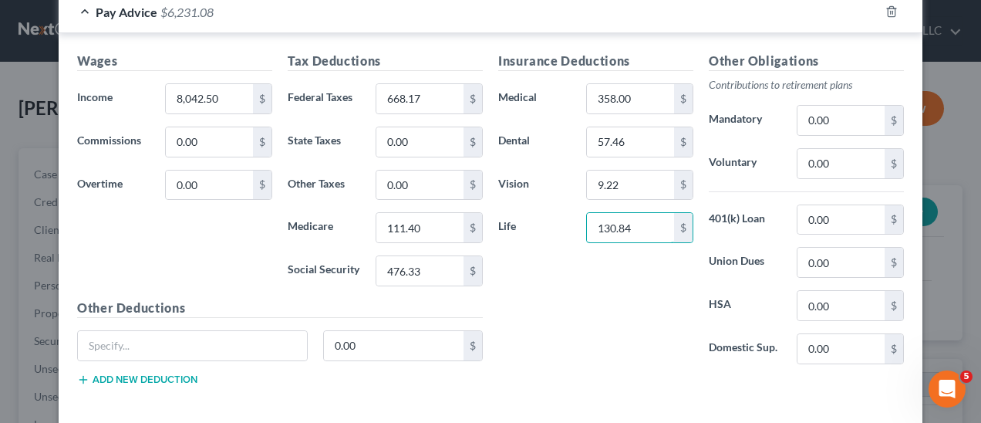
type input "130.84"
click at [586, 289] on div "Insurance Deductions Medical 358.00 $ Dental 57.46 $ Vision 9.22 $ Life 130.84 $" at bounding box center [595, 214] width 210 height 325
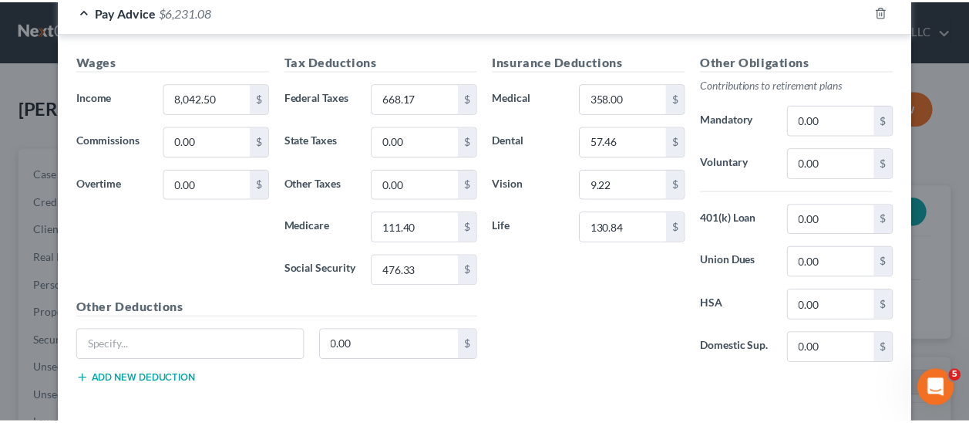
scroll to position [489, 0]
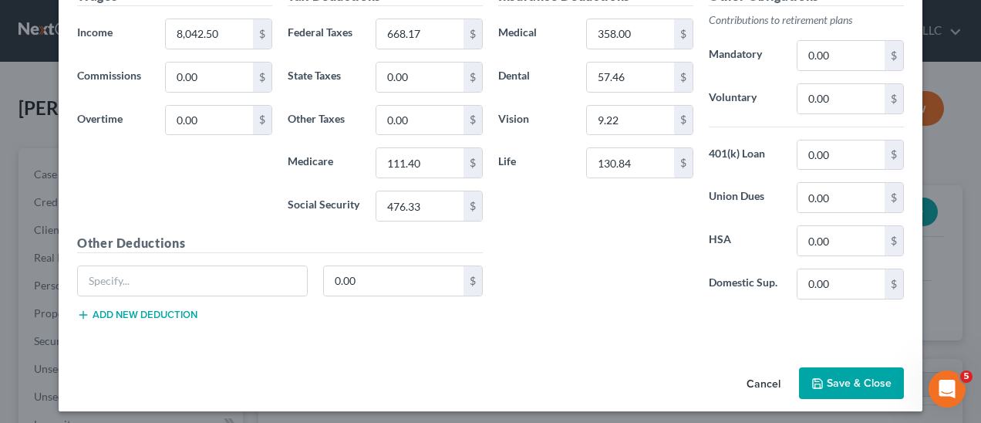
click at [842, 369] on button "Save & Close" at bounding box center [851, 383] width 105 height 32
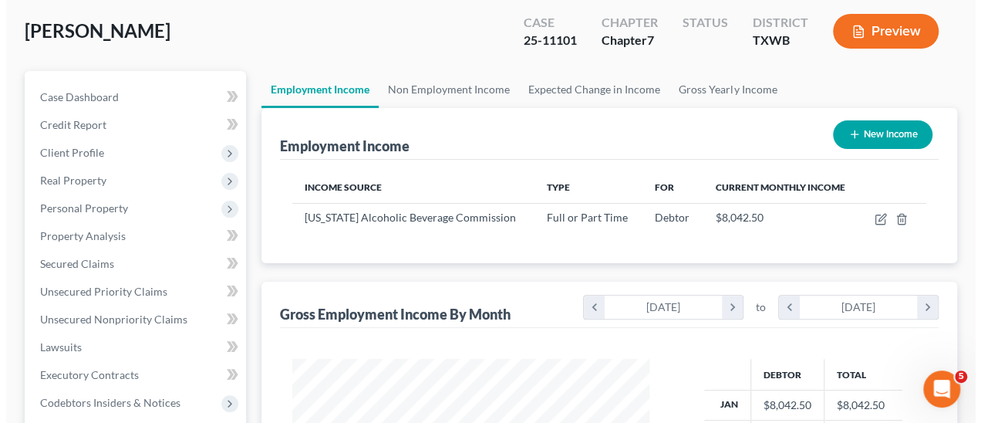
scroll to position [0, 0]
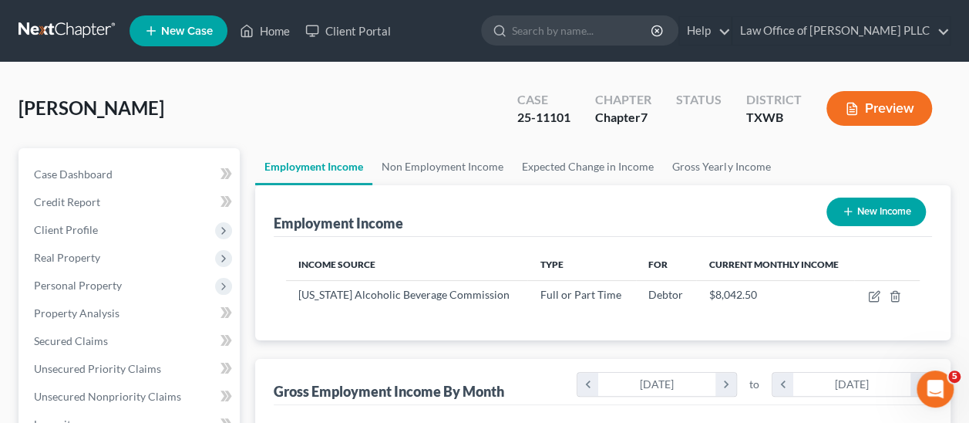
click at [885, 109] on button "Preview" at bounding box center [880, 108] width 106 height 35
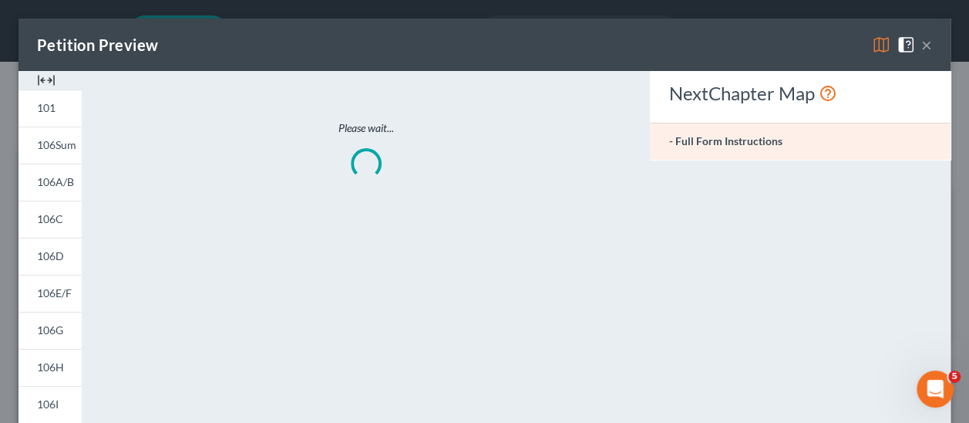
scroll to position [274, 392]
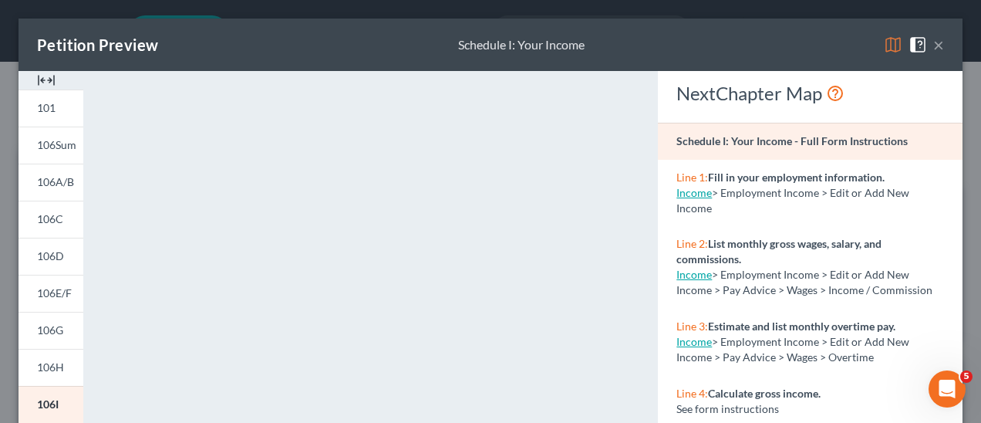
click at [933, 46] on button "×" at bounding box center [938, 44] width 11 height 19
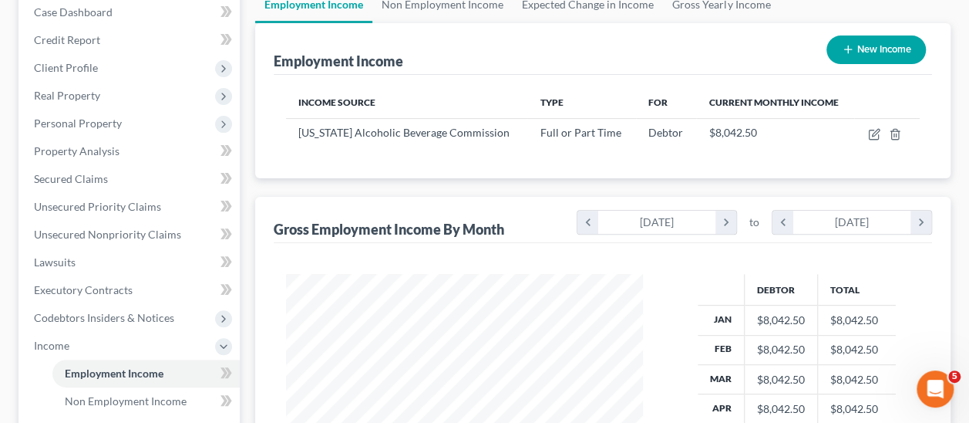
scroll to position [231, 0]
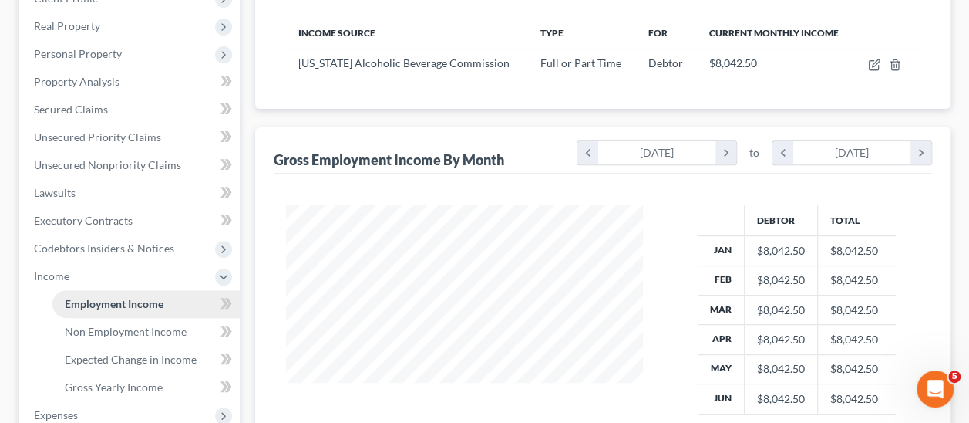
click at [97, 303] on span "Employment Income" at bounding box center [114, 303] width 99 height 13
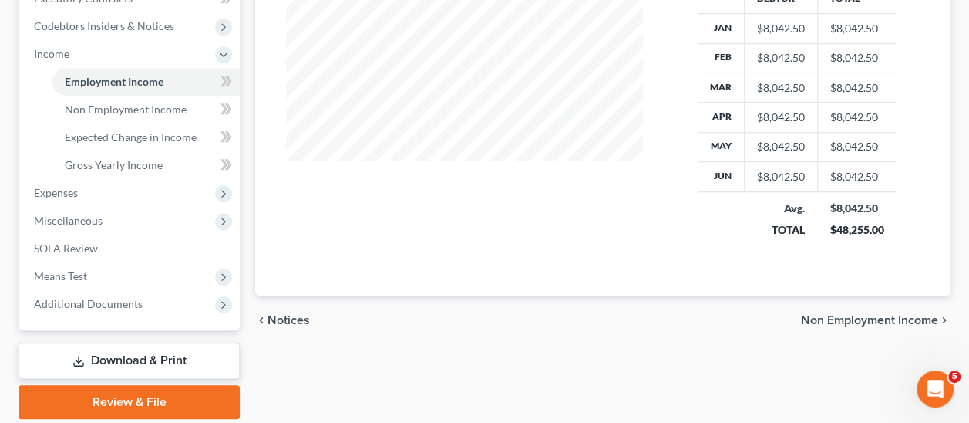
scroll to position [463, 0]
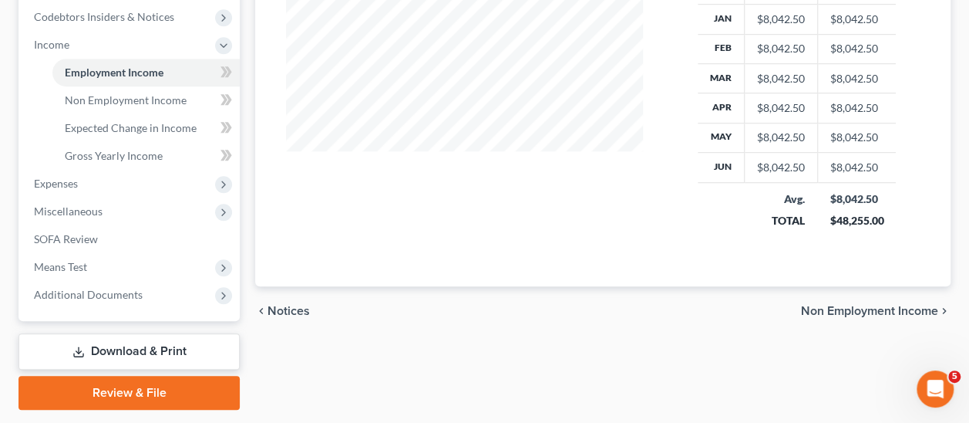
click at [881, 307] on span "Non Employment Income" at bounding box center [869, 311] width 137 height 12
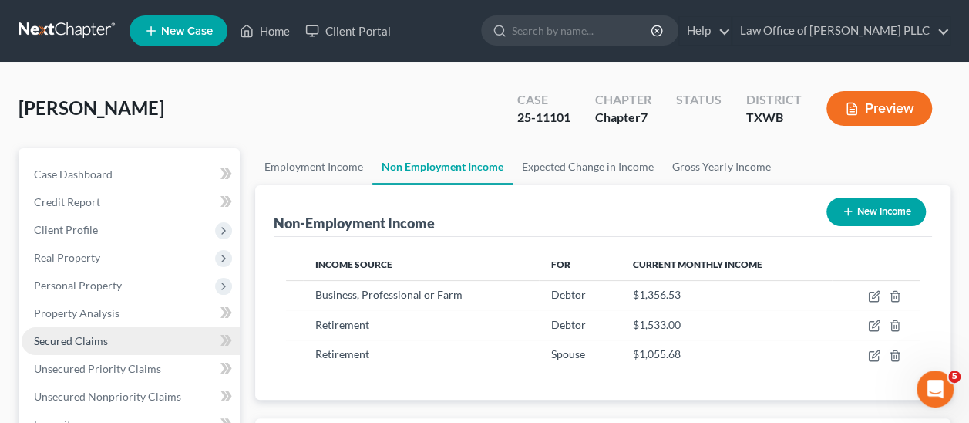
scroll to position [308, 0]
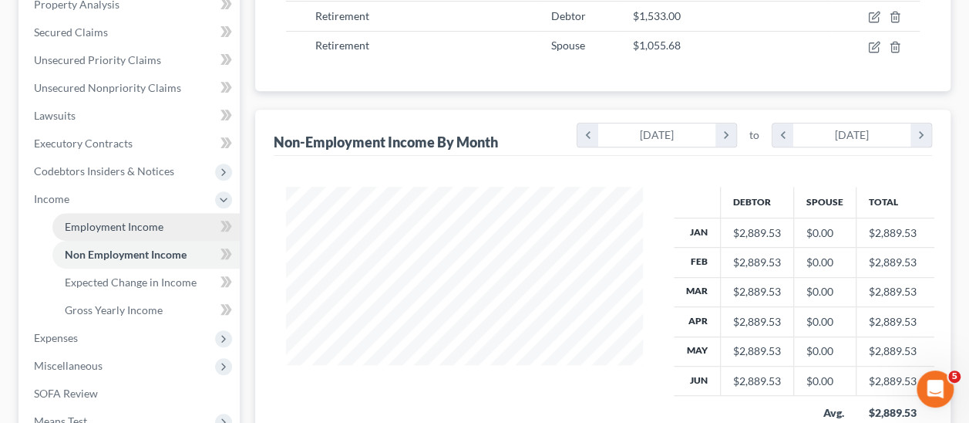
click at [125, 218] on link "Employment Income" at bounding box center [145, 227] width 187 height 28
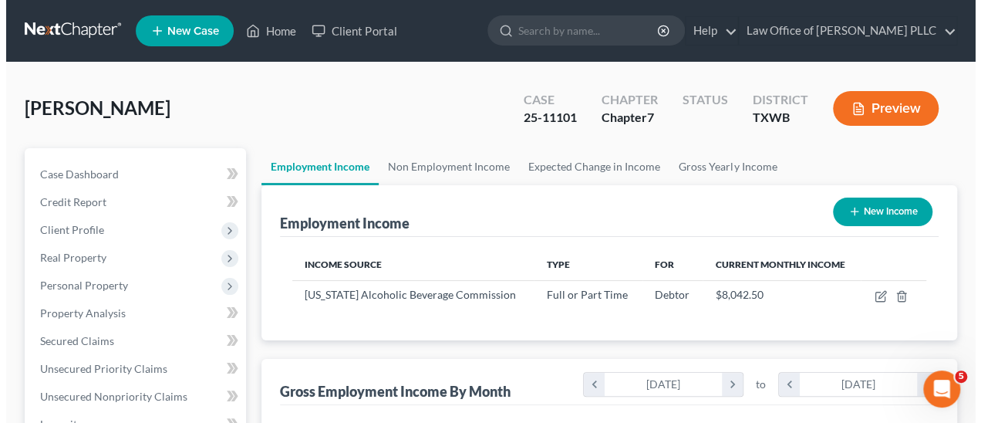
scroll to position [274, 387]
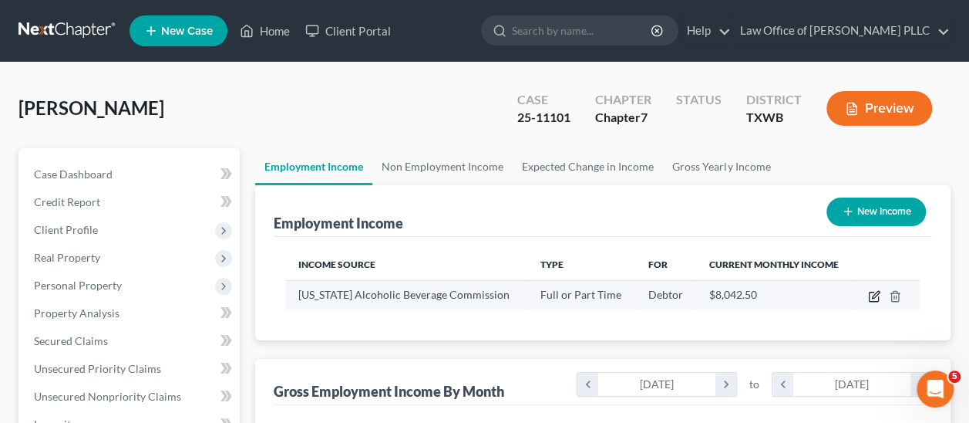
click at [869, 298] on icon "button" at bounding box center [873, 296] width 9 height 9
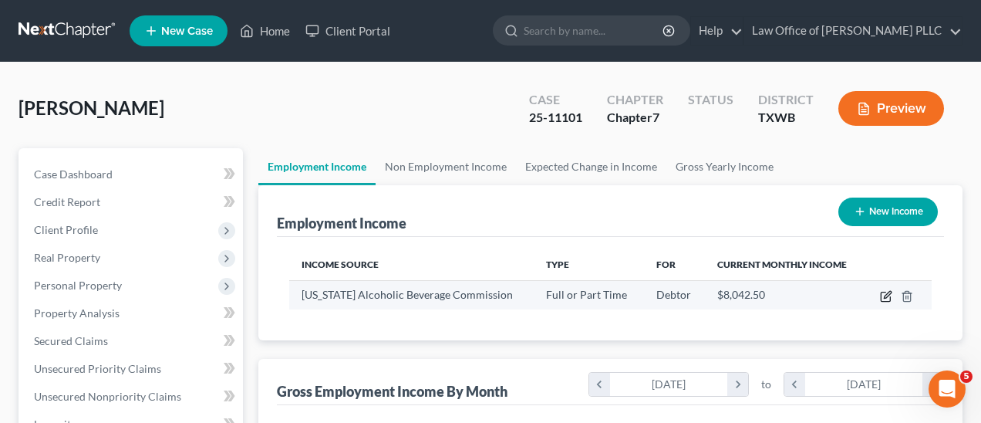
scroll to position [274, 392]
select select "0"
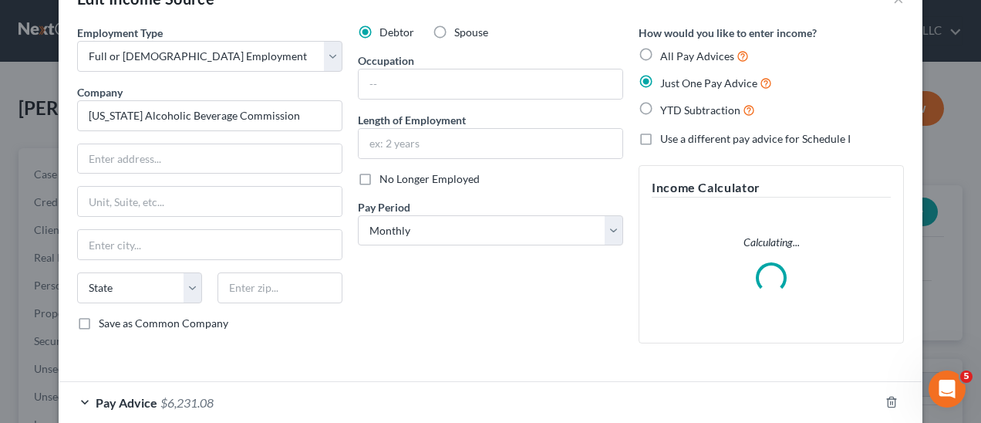
scroll to position [130, 0]
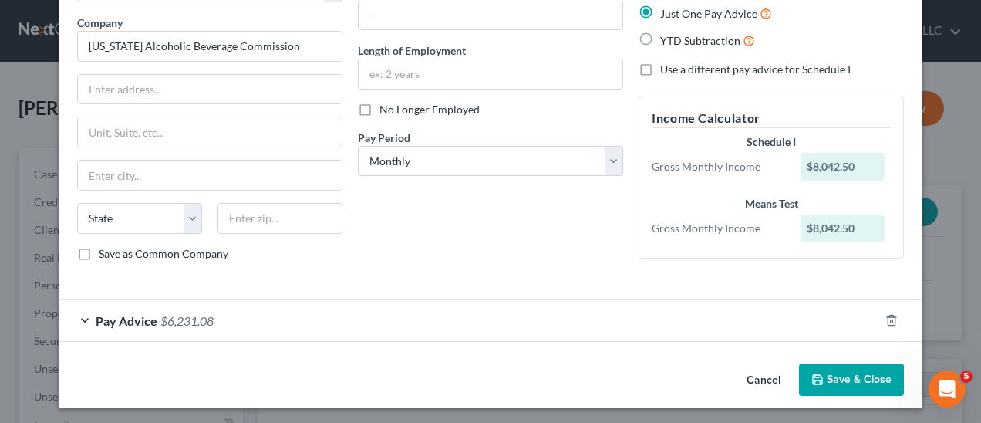
click at [79, 317] on div "Pay Advice $6,231.08" at bounding box center [469, 320] width 820 height 41
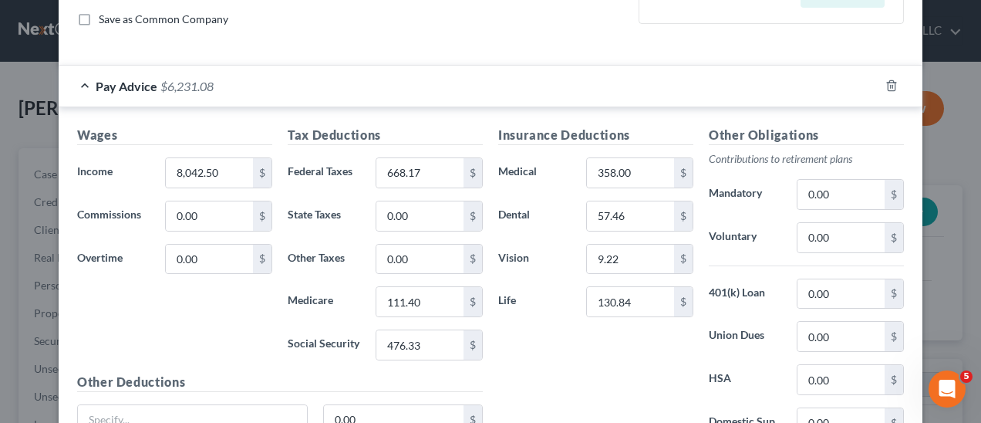
scroll to position [361, 0]
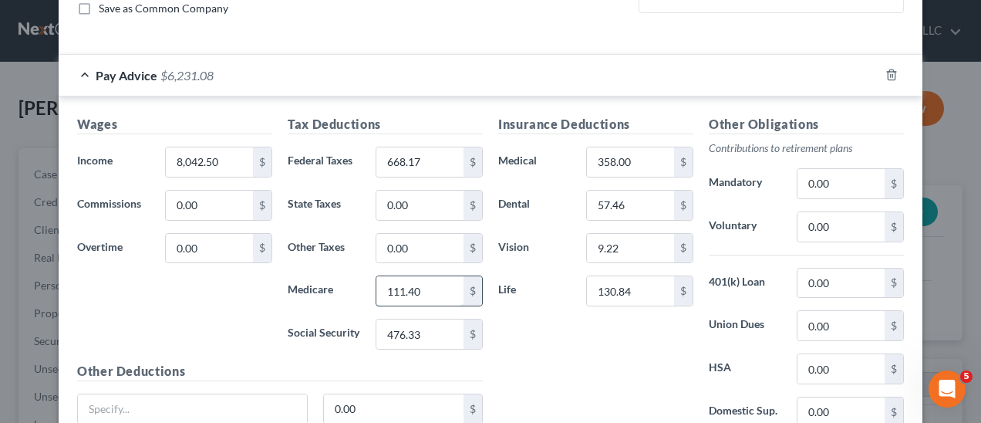
click at [419, 287] on input "111.40" at bounding box center [419, 290] width 87 height 29
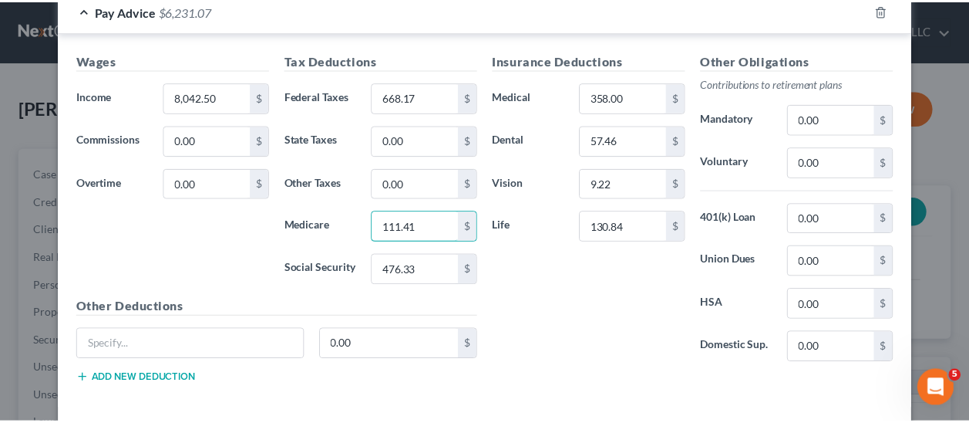
scroll to position [489, 0]
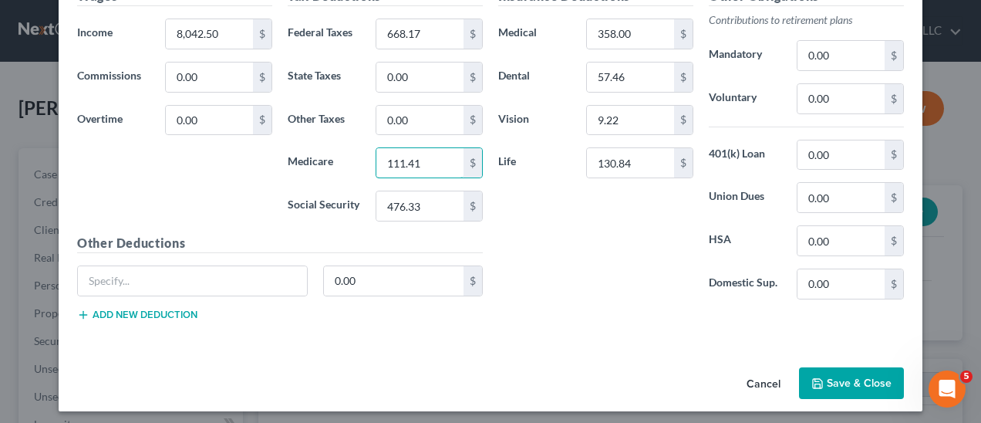
type input "111.41"
click at [877, 369] on button "Save & Close" at bounding box center [851, 383] width 105 height 32
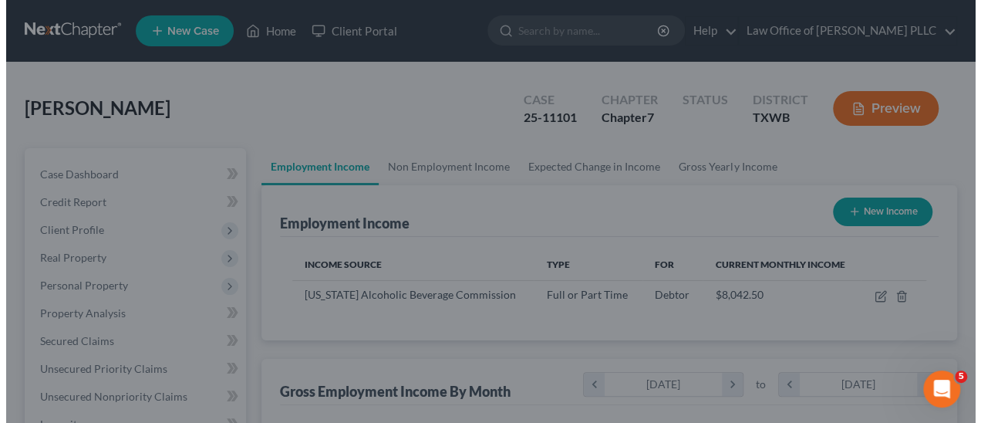
scroll to position [770775, 770662]
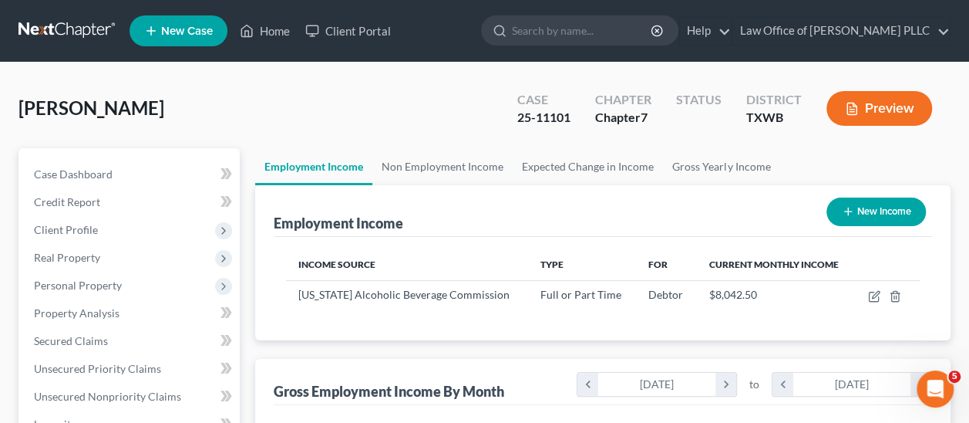
click at [879, 103] on button "Preview" at bounding box center [880, 108] width 106 height 35
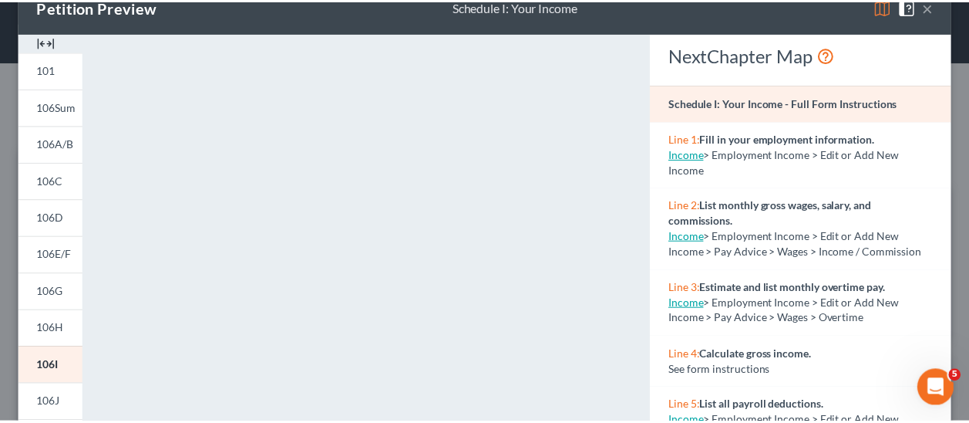
scroll to position [0, 0]
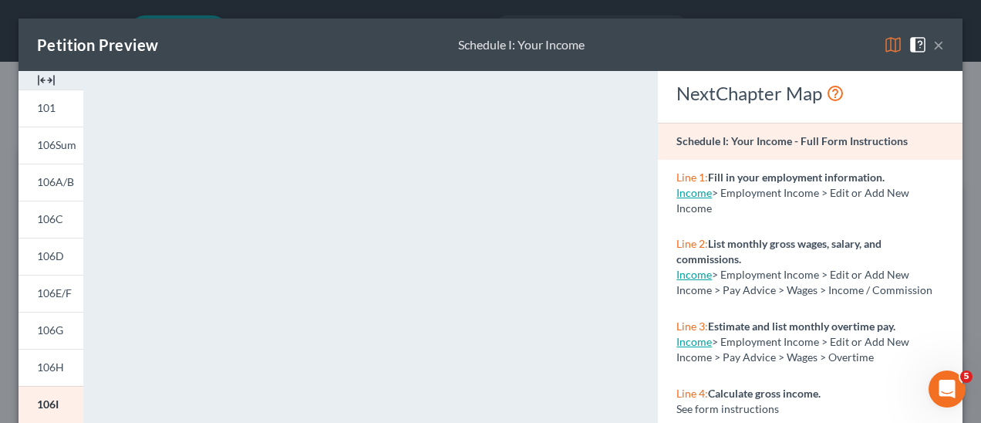
click at [933, 45] on button "×" at bounding box center [938, 44] width 11 height 19
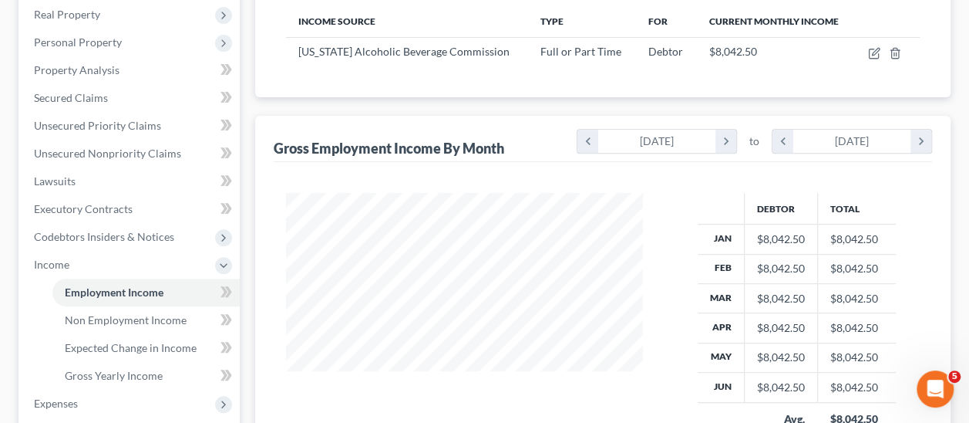
scroll to position [386, 0]
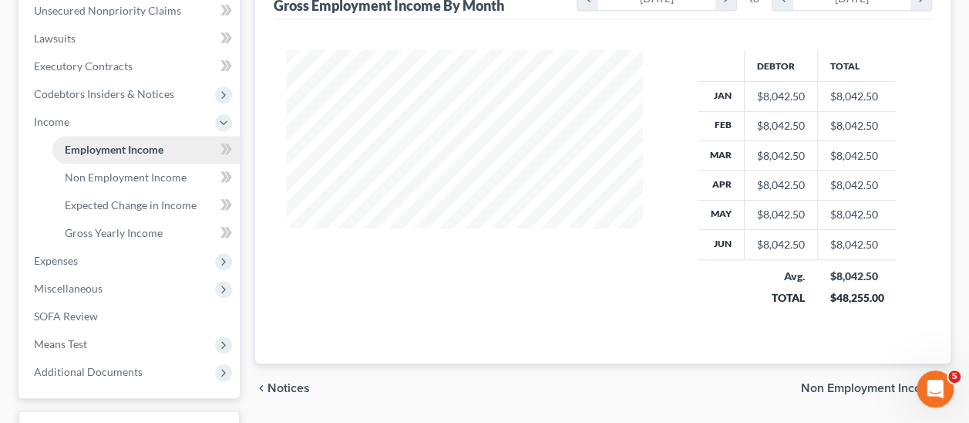
click at [143, 150] on span "Employment Income" at bounding box center [114, 149] width 99 height 13
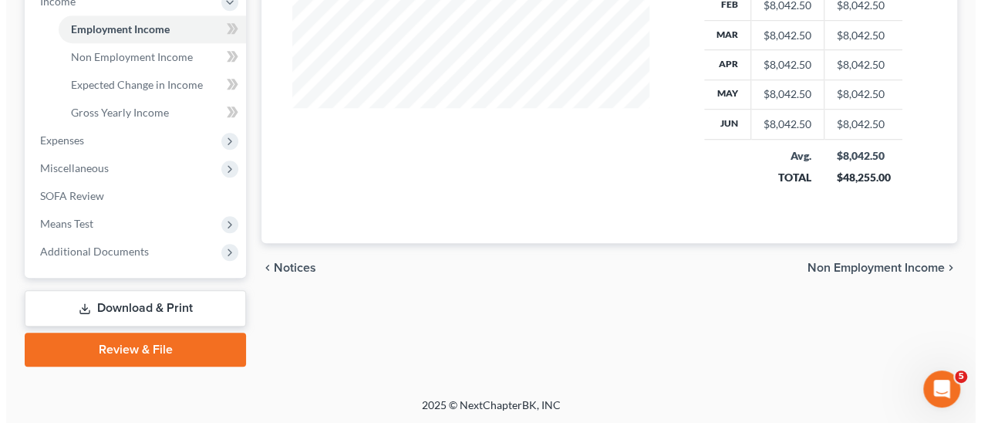
scroll to position [120, 0]
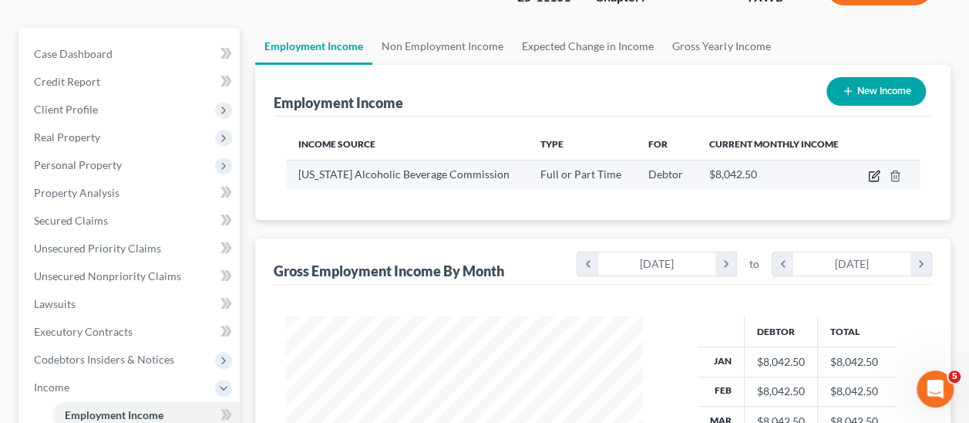
click at [873, 173] on icon "button" at bounding box center [875, 173] width 7 height 7
select select "0"
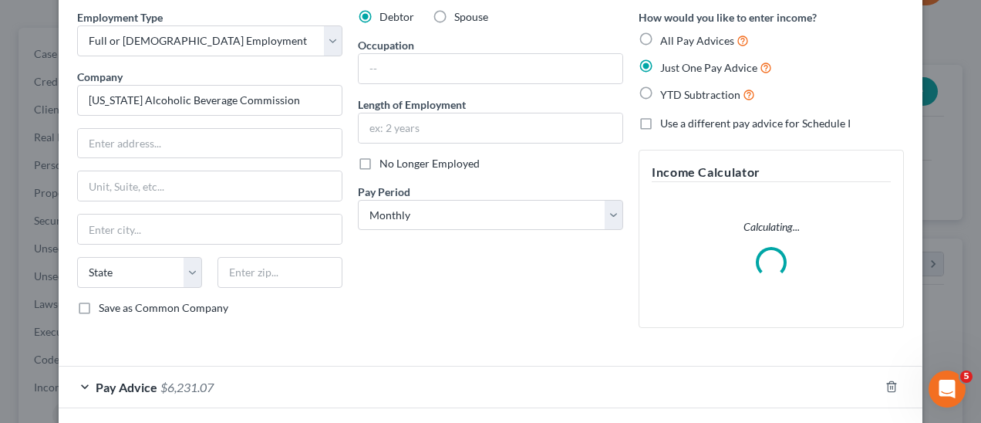
scroll to position [130, 0]
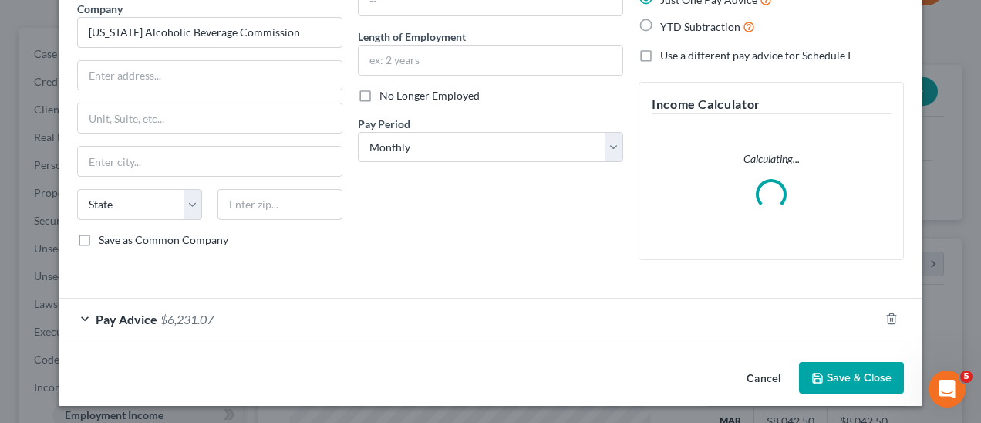
click at [82, 315] on div "Pay Advice $6,231.07" at bounding box center [469, 318] width 820 height 41
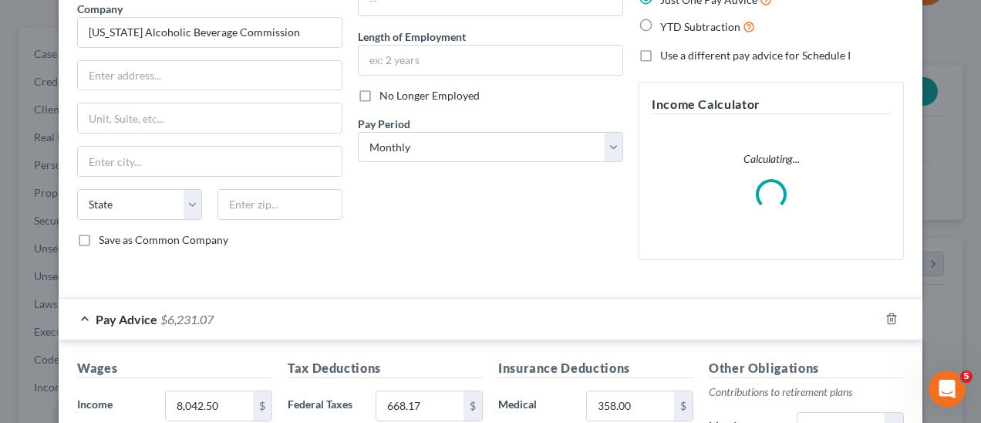
scroll to position [503, 0]
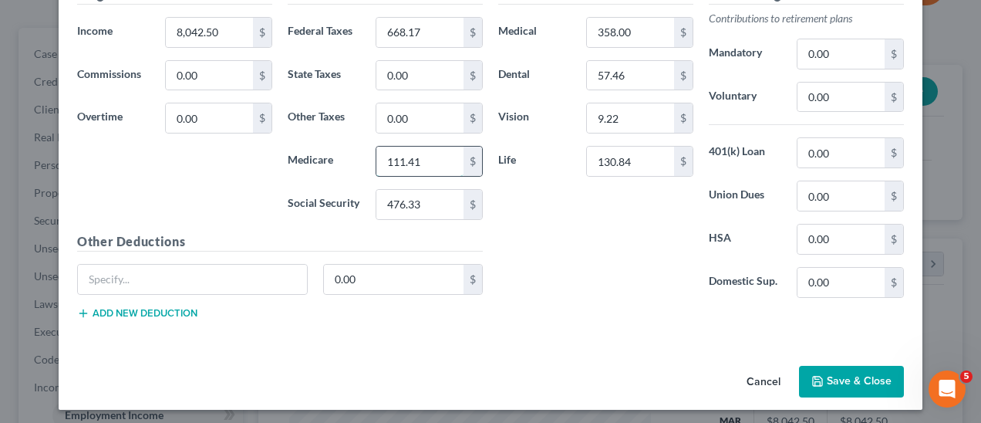
click at [413, 159] on input "111.41" at bounding box center [419, 160] width 87 height 29
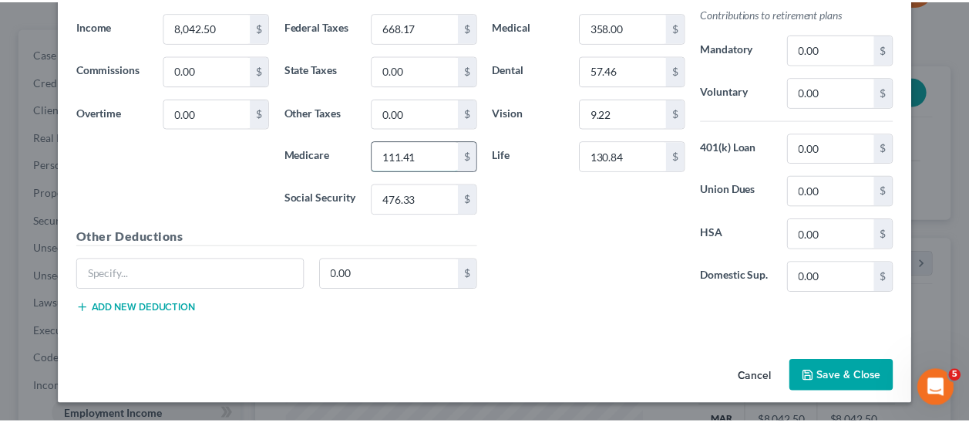
scroll to position [489, 0]
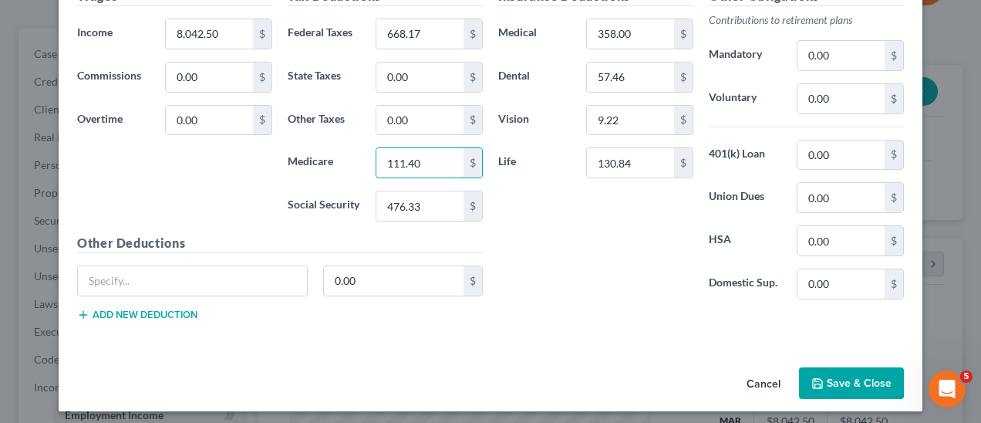
type input "111.40"
click at [859, 382] on button "Save & Close" at bounding box center [851, 383] width 105 height 32
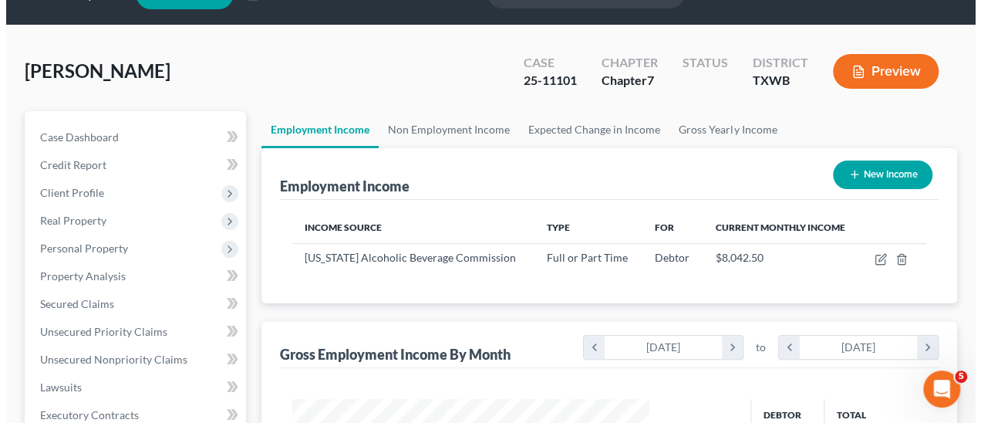
scroll to position [0, 0]
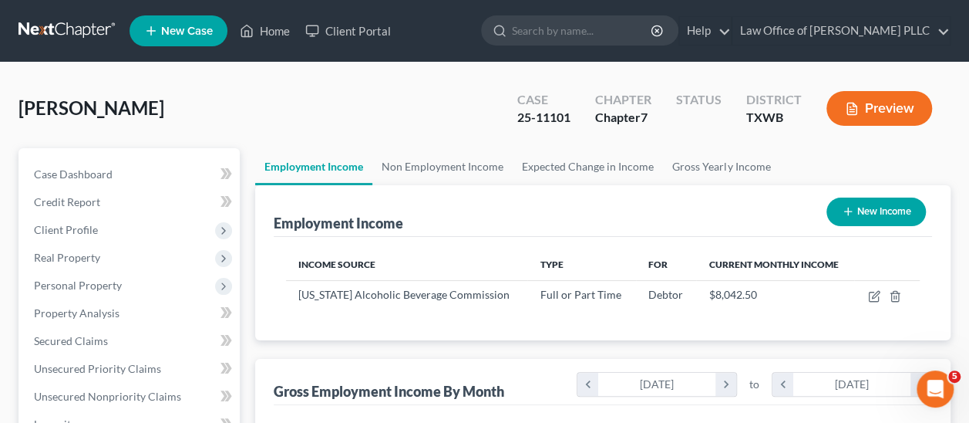
click at [888, 110] on button "Preview" at bounding box center [880, 108] width 106 height 35
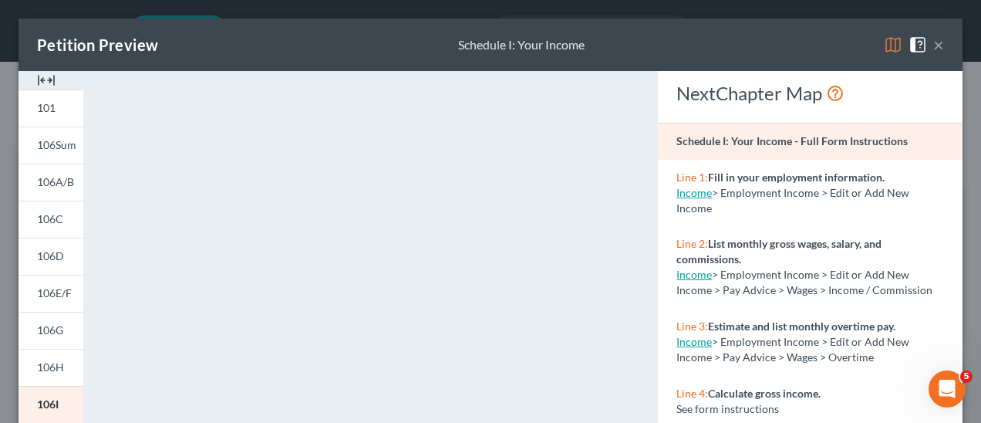
drag, startPoint x: 929, startPoint y: 42, endPoint x: 890, endPoint y: 78, distance: 53.0
click at [933, 42] on button "×" at bounding box center [938, 44] width 11 height 19
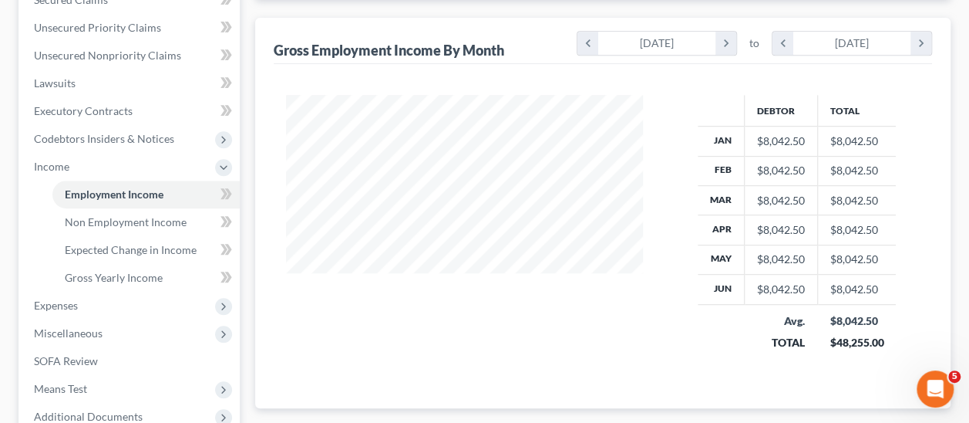
scroll to position [342, 0]
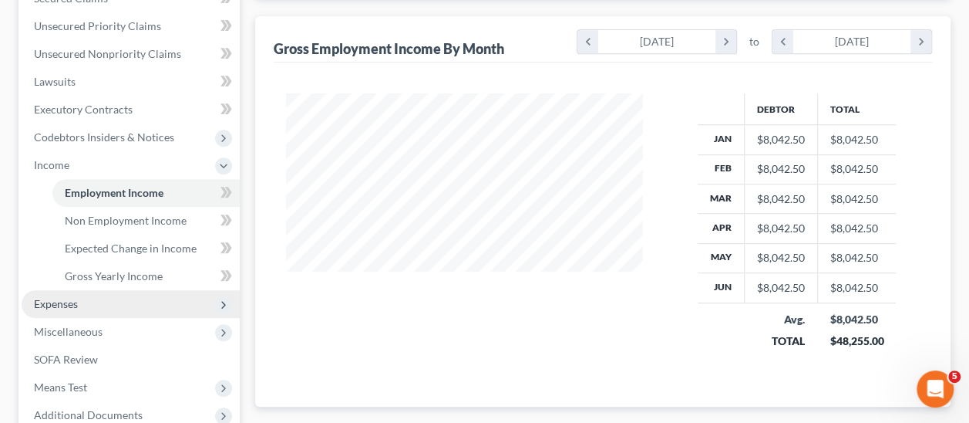
click at [53, 304] on span "Expenses" at bounding box center [56, 303] width 44 height 13
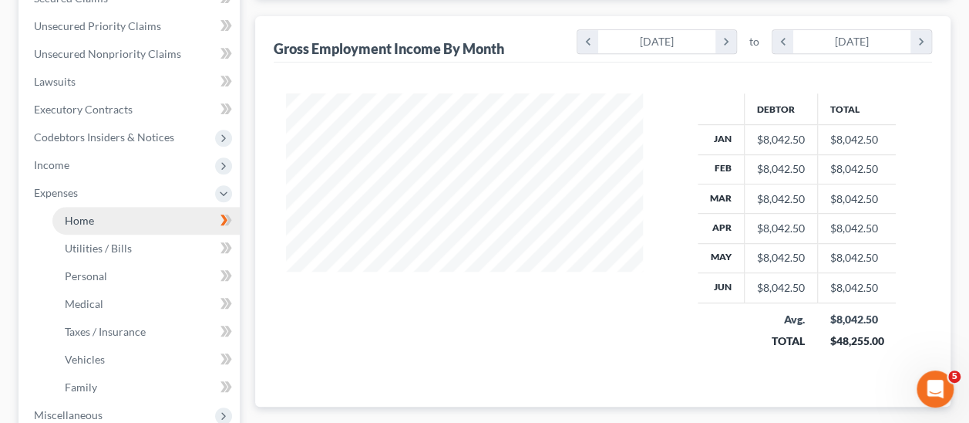
click at [82, 221] on span "Home" at bounding box center [79, 220] width 29 height 13
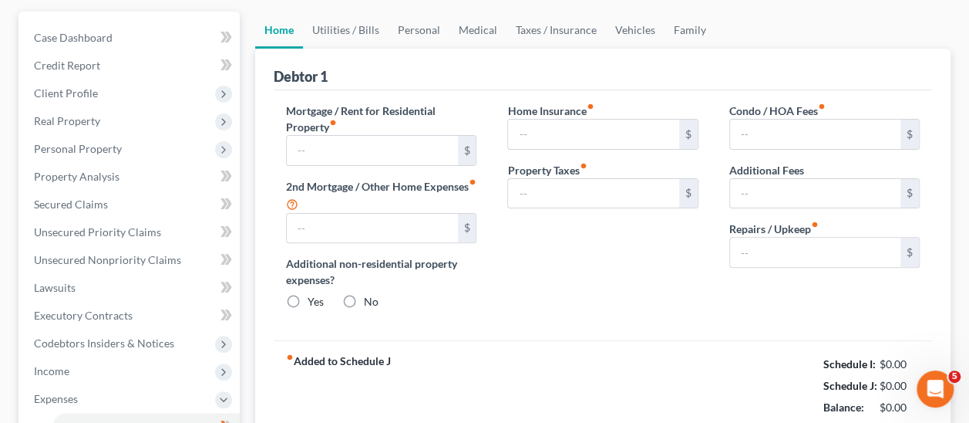
type input "2,083.00"
type input "1,600.00"
radio input "true"
type input "1,000.00"
type input "0.00"
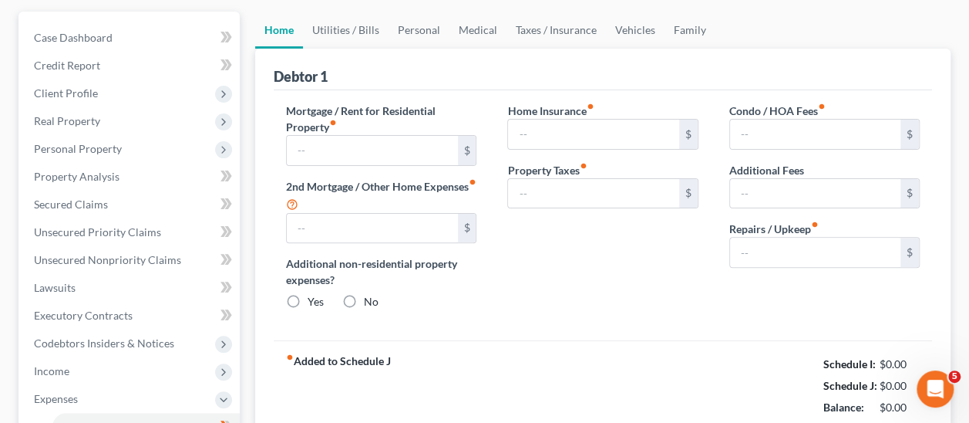
type input "10.00"
type input "0.00"
type input "360.00"
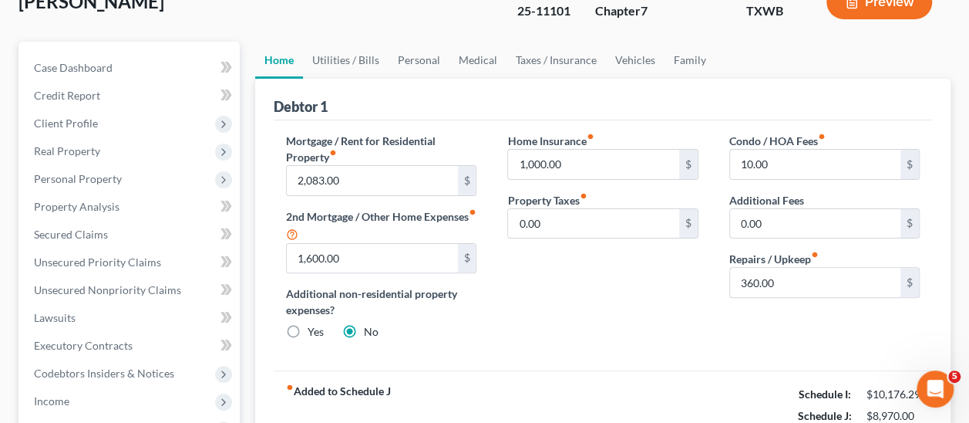
scroll to position [77, 0]
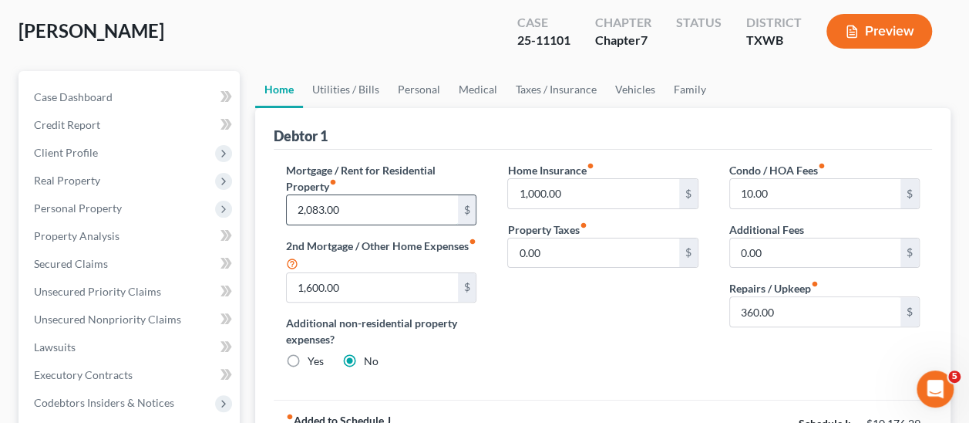
click at [370, 206] on input "2,083.00" at bounding box center [372, 209] width 170 height 29
type input "2,105.73"
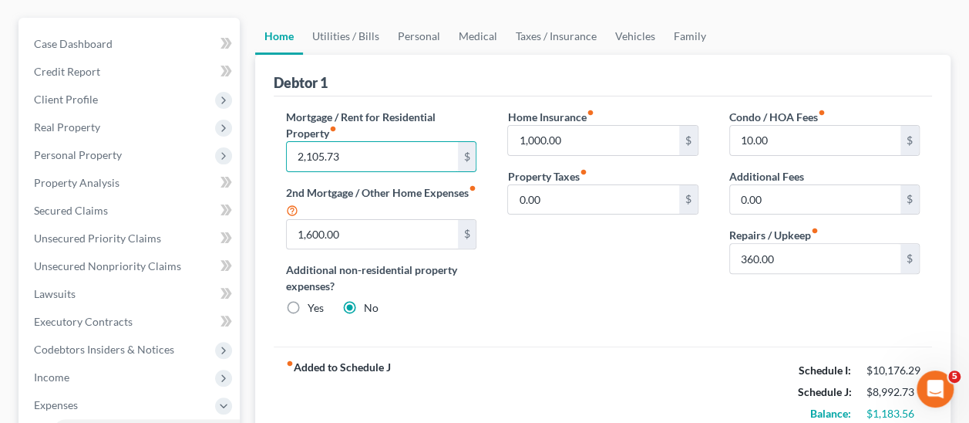
scroll to position [154, 0]
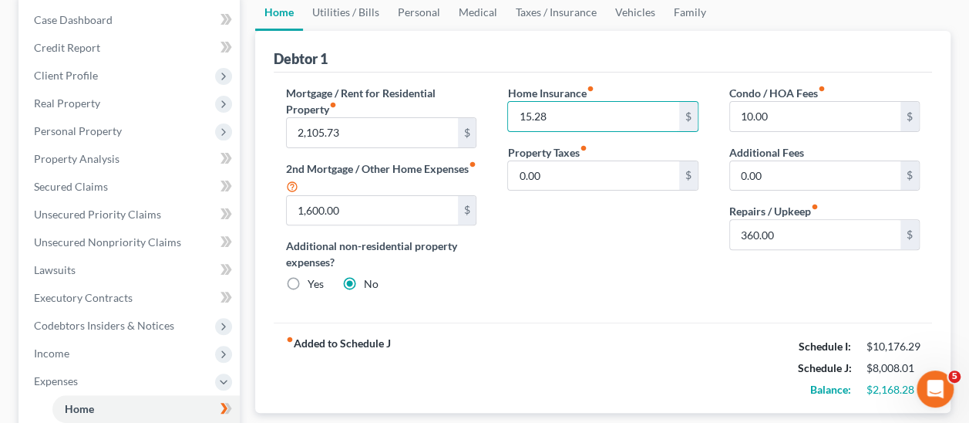
type input "15.28"
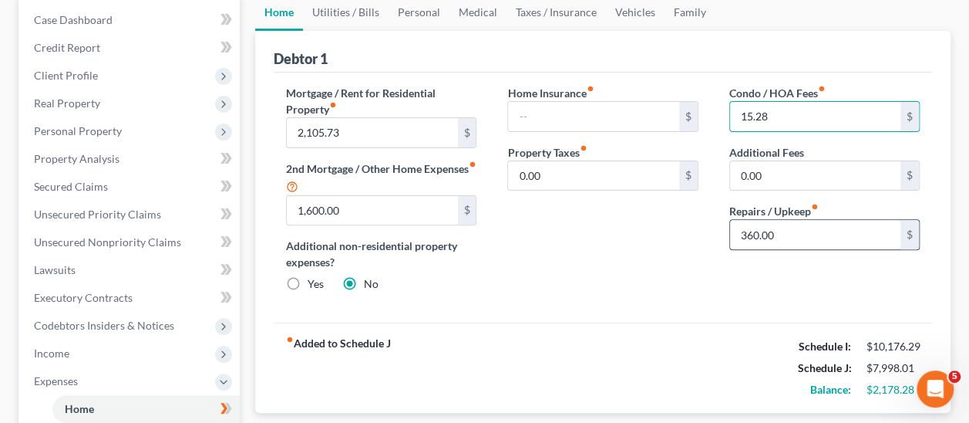
type input "15.28"
click at [790, 235] on input "360.00" at bounding box center [815, 234] width 170 height 29
type input "508"
click at [619, 229] on div "Home Insurance fiber_manual_record $ Property Taxes fiber_manual_record 0.00 $" at bounding box center [602, 195] width 221 height 220
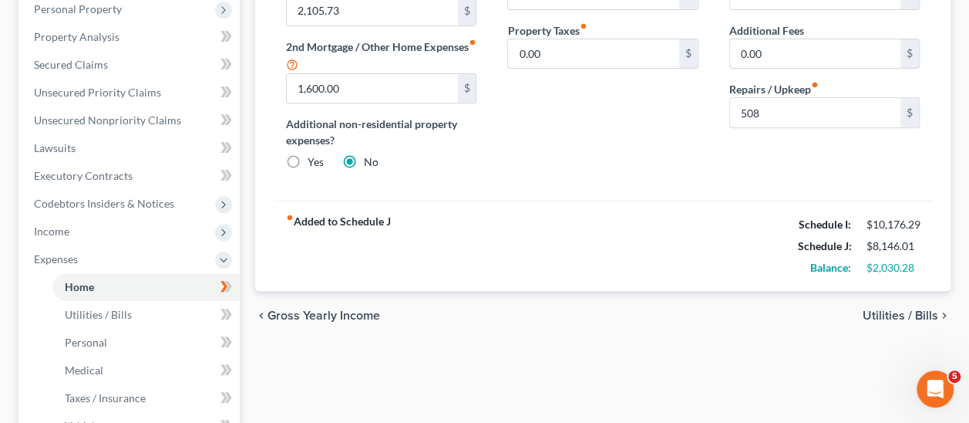
scroll to position [308, 0]
